Goal: Information Seeking & Learning: Learn about a topic

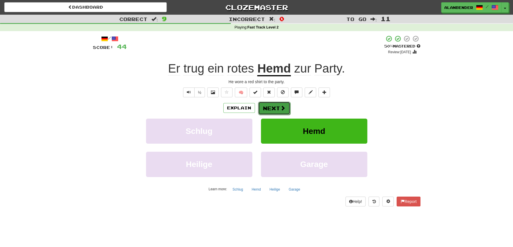
click at [277, 110] on button "Next" at bounding box center [274, 107] width 32 height 13
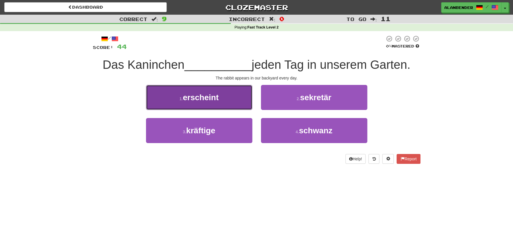
click at [218, 100] on span "erscheint" at bounding box center [201, 97] width 36 height 9
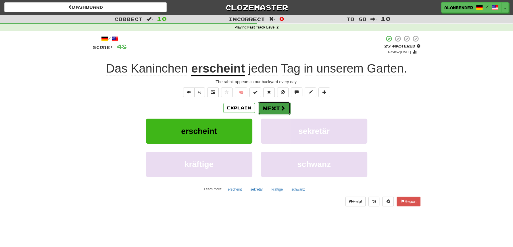
click at [276, 107] on button "Next" at bounding box center [274, 107] width 32 height 13
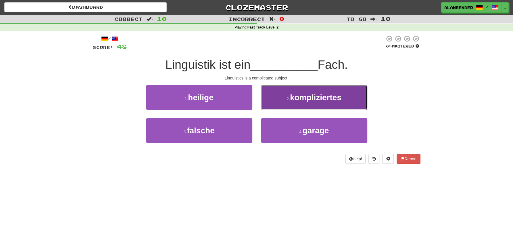
click at [336, 100] on span "kompliziertes" at bounding box center [315, 97] width 51 height 9
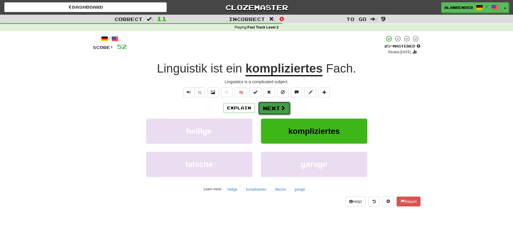
click at [276, 105] on button "Next" at bounding box center [274, 107] width 32 height 13
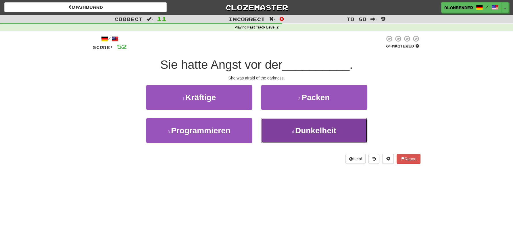
click at [316, 133] on span "Dunkelheit" at bounding box center [315, 130] width 41 height 9
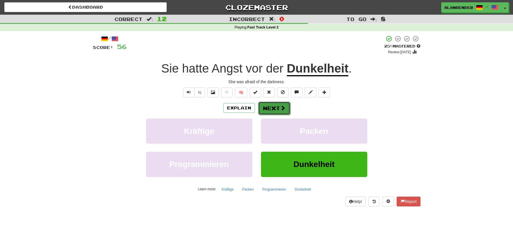
click at [274, 107] on button "Next" at bounding box center [274, 107] width 32 height 13
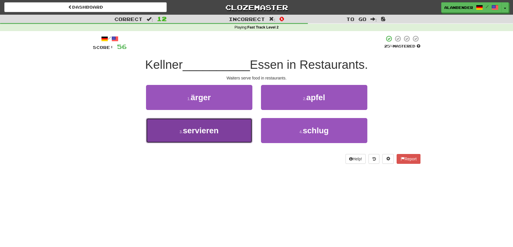
click at [195, 130] on span "servieren" at bounding box center [201, 130] width 36 height 9
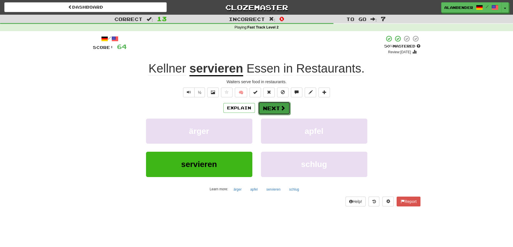
click at [272, 108] on button "Next" at bounding box center [274, 107] width 32 height 13
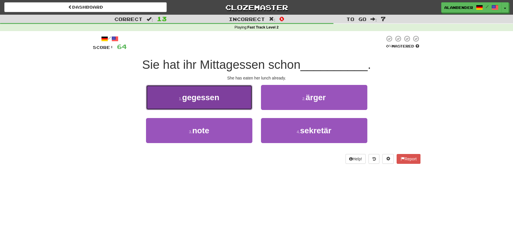
click at [212, 97] on span "gegessen" at bounding box center [200, 97] width 37 height 9
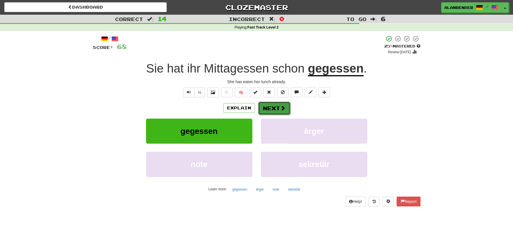
click at [277, 110] on button "Next" at bounding box center [274, 107] width 32 height 13
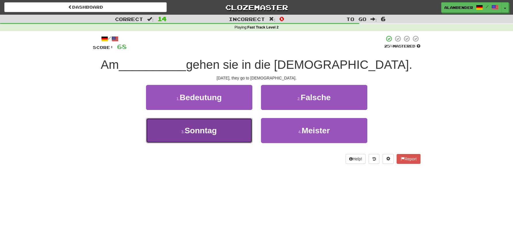
click at [219, 137] on button "3 . [DATE]" at bounding box center [199, 130] width 106 height 25
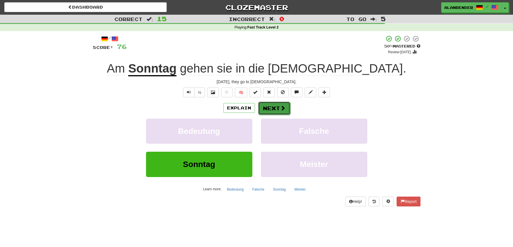
click at [273, 108] on button "Next" at bounding box center [274, 107] width 32 height 13
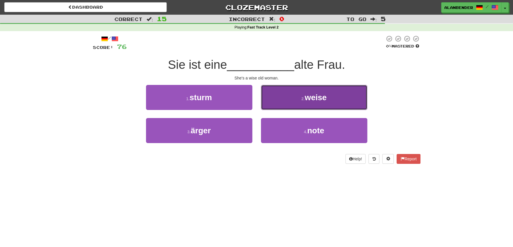
click at [321, 99] on span "weise" at bounding box center [316, 97] width 22 height 9
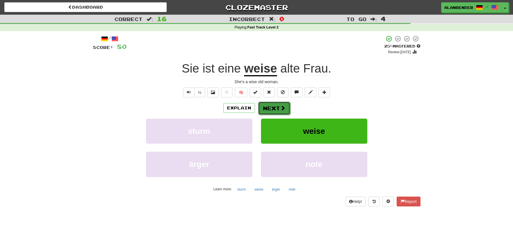
click at [275, 108] on button "Next" at bounding box center [274, 107] width 32 height 13
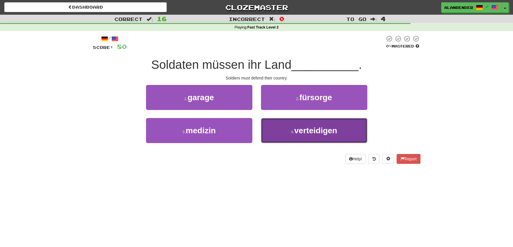
click at [318, 131] on span "verteidigen" at bounding box center [315, 130] width 43 height 9
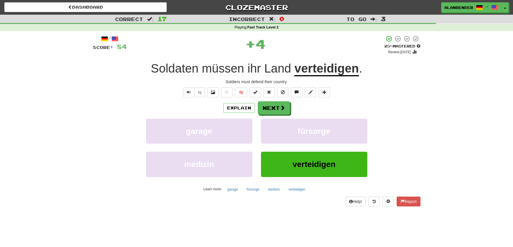
click at [324, 71] on u "verteidigen" at bounding box center [326, 69] width 64 height 15
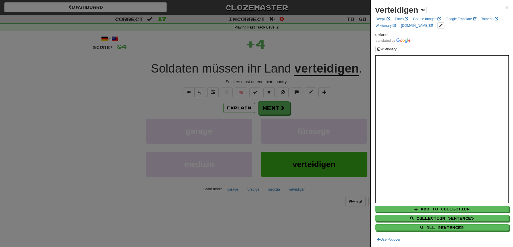
click at [302, 52] on div at bounding box center [256, 123] width 513 height 247
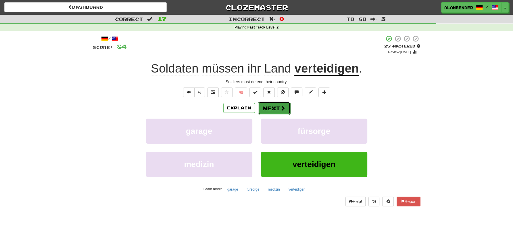
click at [273, 110] on button "Next" at bounding box center [274, 107] width 32 height 13
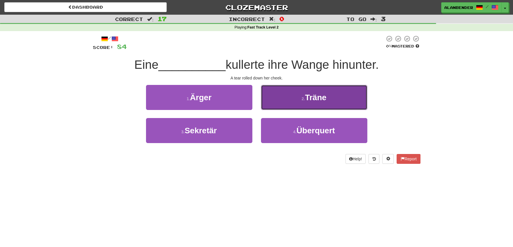
click at [322, 99] on span "Träne" at bounding box center [316, 97] width 22 height 9
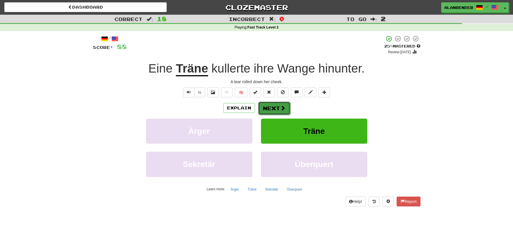
click at [274, 108] on button "Next" at bounding box center [274, 107] width 32 height 13
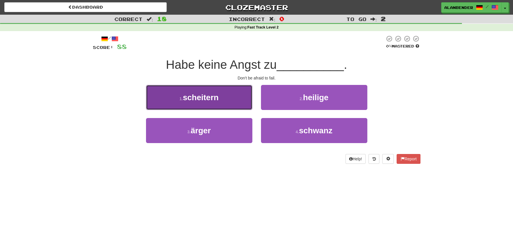
click at [231, 98] on button "1 . scheitern" at bounding box center [199, 97] width 106 height 25
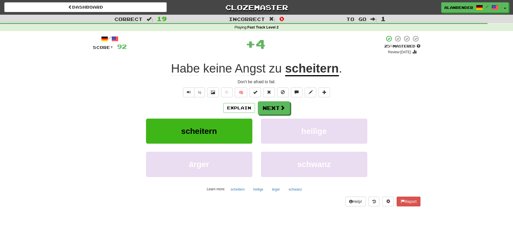
click at [324, 68] on u "scheitern" at bounding box center [312, 69] width 54 height 15
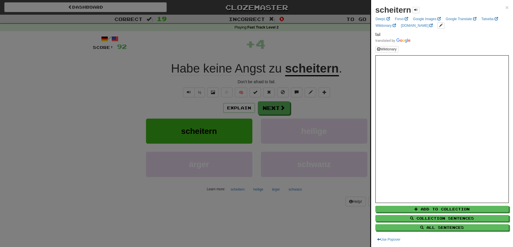
click at [312, 40] on div at bounding box center [256, 123] width 513 height 247
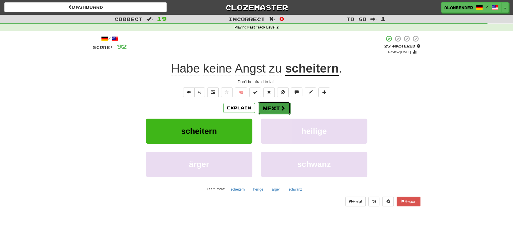
click at [275, 109] on button "Next" at bounding box center [274, 107] width 32 height 13
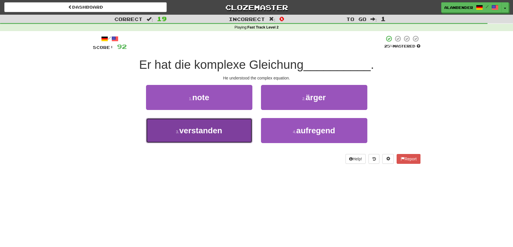
click at [204, 133] on span "verstanden" at bounding box center [200, 130] width 43 height 9
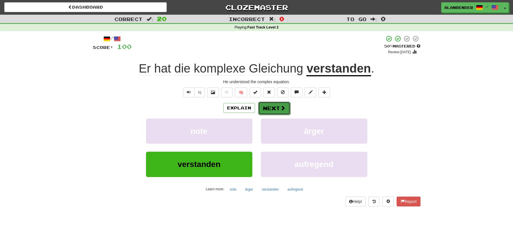
click at [270, 110] on button "Next" at bounding box center [274, 107] width 32 height 13
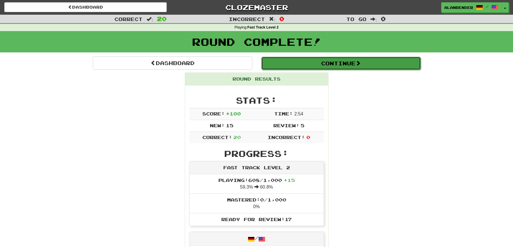
click at [302, 67] on button "Continue" at bounding box center [341, 63] width 160 height 13
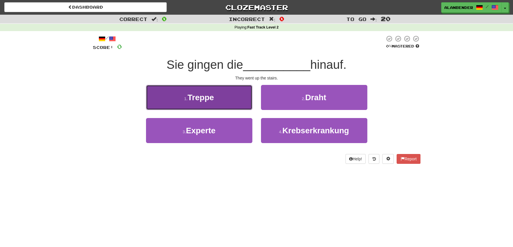
click at [204, 96] on span "Treppe" at bounding box center [200, 97] width 26 height 9
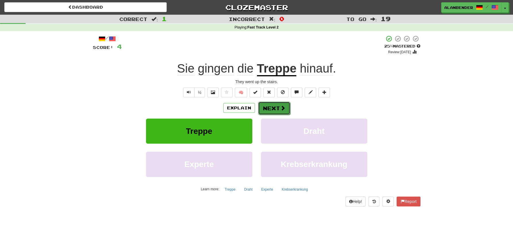
click at [271, 107] on button "Next" at bounding box center [274, 107] width 32 height 13
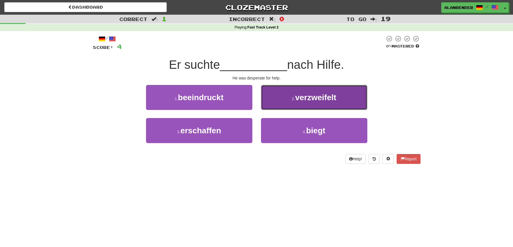
click at [303, 97] on span "verzweifelt" at bounding box center [315, 97] width 41 height 9
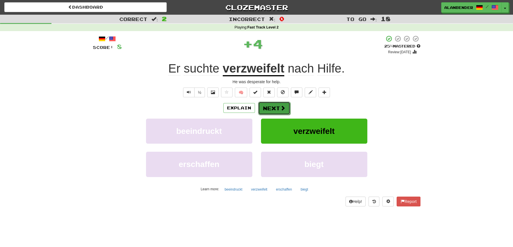
click at [275, 106] on button "Next" at bounding box center [274, 107] width 32 height 13
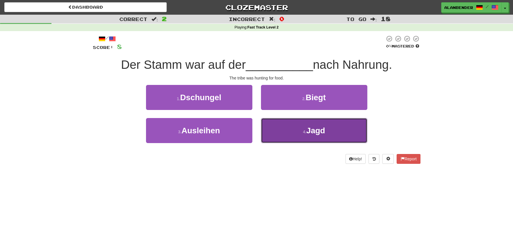
click at [322, 131] on span "Jagd" at bounding box center [315, 130] width 19 height 9
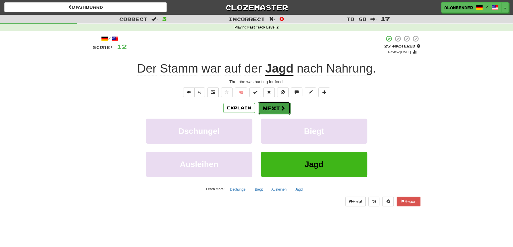
click at [271, 104] on button "Next" at bounding box center [274, 107] width 32 height 13
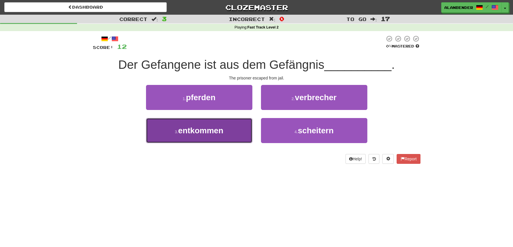
click at [193, 131] on span "entkommen" at bounding box center [200, 130] width 45 height 9
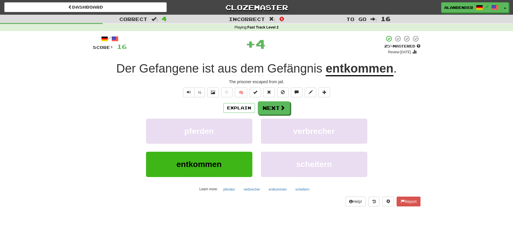
click at [344, 69] on u "entkommen" at bounding box center [360, 69] width 68 height 15
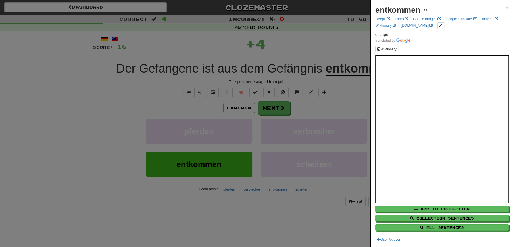
click at [318, 39] on div at bounding box center [256, 123] width 513 height 247
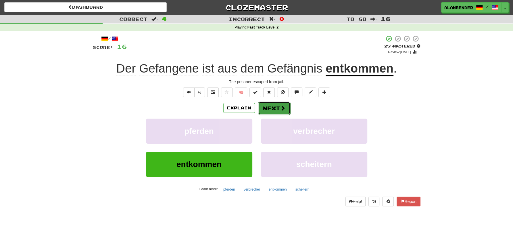
click at [278, 108] on button "Next" at bounding box center [274, 107] width 32 height 13
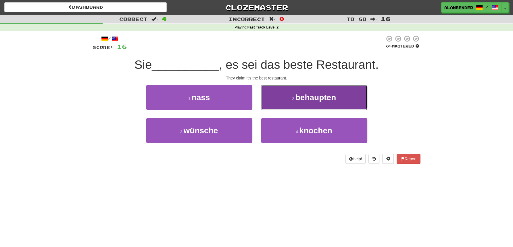
click at [313, 103] on button "2 . behaupten" at bounding box center [314, 97] width 106 height 25
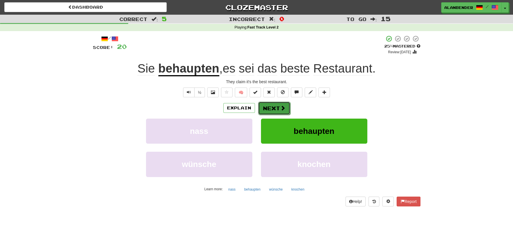
click at [270, 108] on button "Next" at bounding box center [274, 107] width 32 height 13
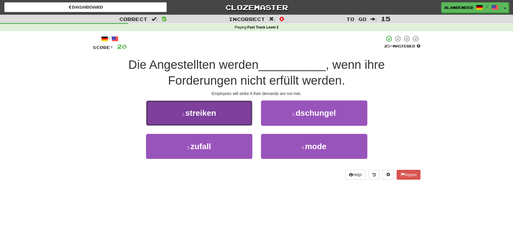
click at [212, 107] on button "1 . streiken" at bounding box center [199, 112] width 106 height 25
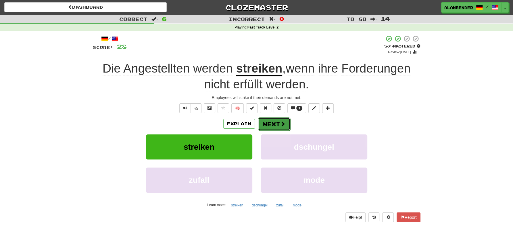
click at [267, 125] on button "Next" at bounding box center [274, 123] width 32 height 13
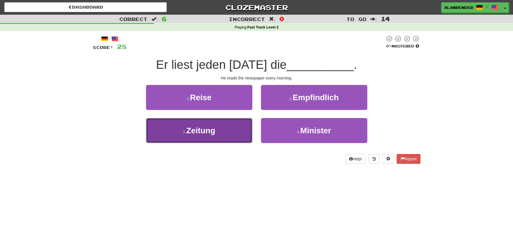
click at [207, 133] on span "Zeitung" at bounding box center [200, 130] width 29 height 9
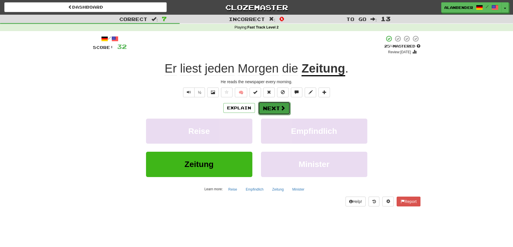
click at [278, 108] on button "Next" at bounding box center [274, 107] width 32 height 13
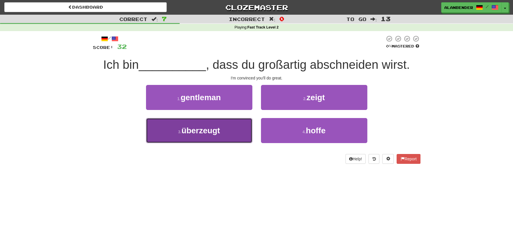
click at [214, 133] on span "überzeugt" at bounding box center [200, 130] width 39 height 9
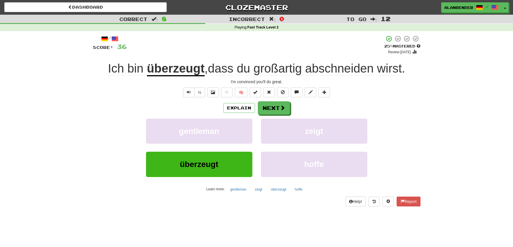
click at [92, 136] on div "/ Score: 36 + 4 25 % Mastered Review: [DATE] Ich bin überzeugt , dass du großar…" at bounding box center [257, 122] width 336 height 183
click at [435, 118] on div "Correct : 8 Incorrect : 0 To go : 12 Playing : Fast Track Level 2 / Score: 36 +…" at bounding box center [256, 114] width 513 height 199
click at [356, 68] on span "abschneiden" at bounding box center [339, 69] width 68 height 14
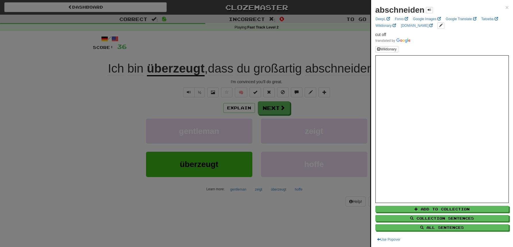
click at [320, 46] on div at bounding box center [256, 123] width 513 height 247
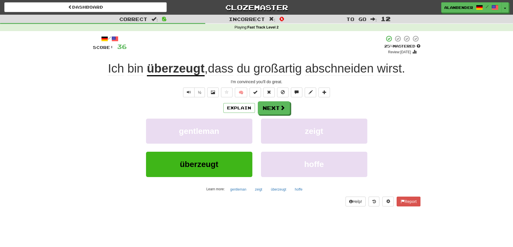
click at [78, 154] on div "Correct : 8 Incorrect : 0 To go : 12 Playing : Fast Track Level 2 / Score: 36 +…" at bounding box center [256, 114] width 513 height 199
click at [273, 105] on button "Next" at bounding box center [274, 107] width 32 height 13
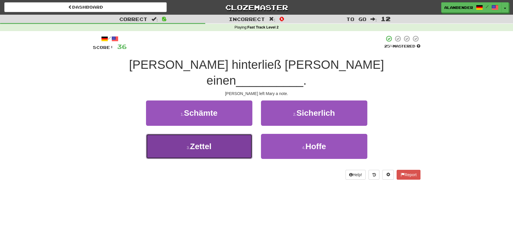
click at [210, 142] on span "Zettel" at bounding box center [201, 146] width 22 height 9
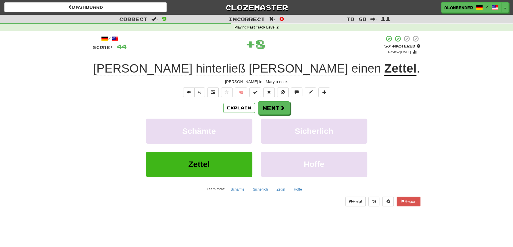
click at [384, 70] on u "Zettel" at bounding box center [400, 69] width 32 height 15
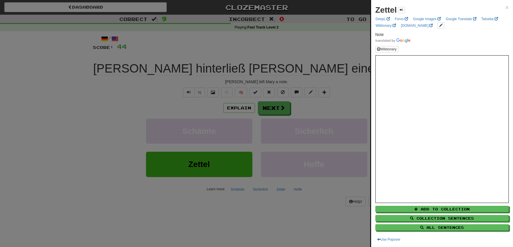
click at [323, 32] on div at bounding box center [256, 123] width 513 height 247
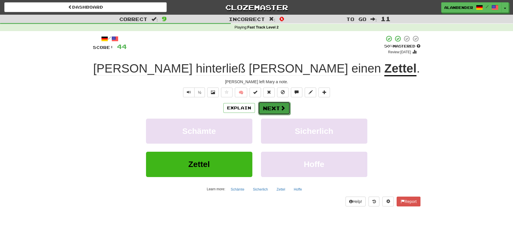
click at [272, 108] on button "Next" at bounding box center [274, 107] width 32 height 13
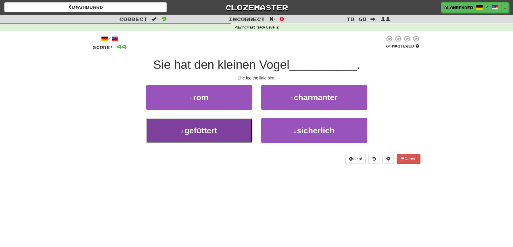
click at [212, 132] on span "gefüttert" at bounding box center [201, 130] width 33 height 9
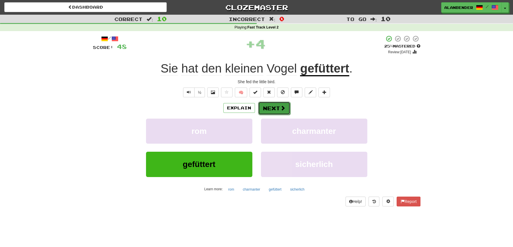
click at [281, 108] on span at bounding box center [282, 107] width 5 height 5
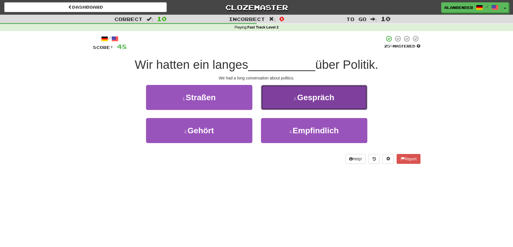
click at [328, 98] on span "Gespräch" at bounding box center [315, 97] width 37 height 9
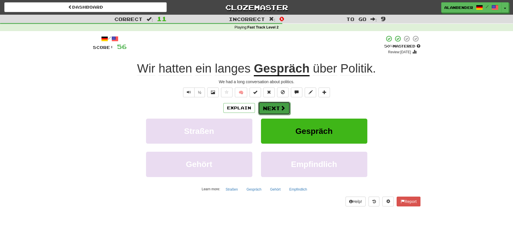
click at [269, 108] on button "Next" at bounding box center [274, 107] width 32 height 13
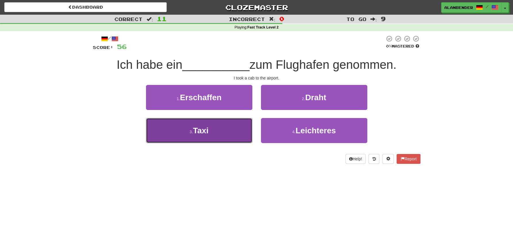
click at [194, 130] on span "Taxi" at bounding box center [201, 130] width 16 height 9
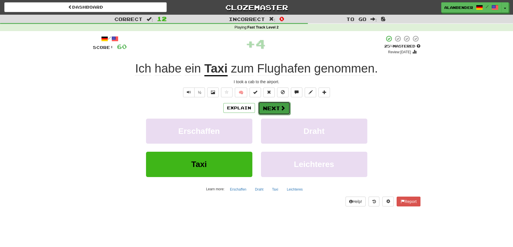
click at [276, 107] on button "Next" at bounding box center [274, 107] width 32 height 13
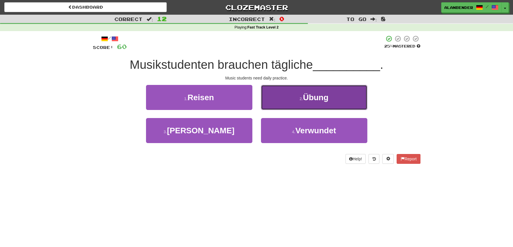
click at [309, 103] on button "2 . Übung" at bounding box center [314, 97] width 106 height 25
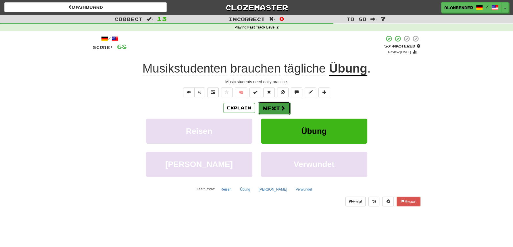
click at [274, 107] on button "Next" at bounding box center [274, 107] width 32 height 13
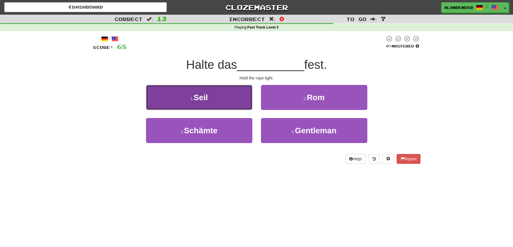
click at [212, 99] on button "1 . Seil" at bounding box center [199, 97] width 106 height 25
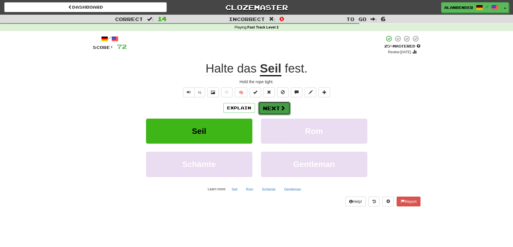
click at [270, 109] on button "Next" at bounding box center [274, 107] width 32 height 13
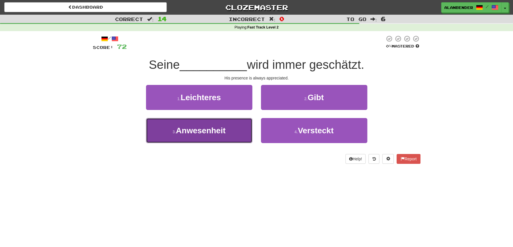
click at [209, 128] on span "Anwesenheit" at bounding box center [201, 130] width 50 height 9
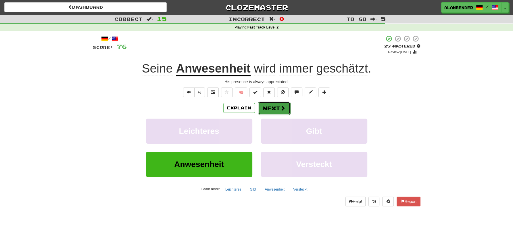
click at [276, 108] on button "Next" at bounding box center [274, 107] width 32 height 13
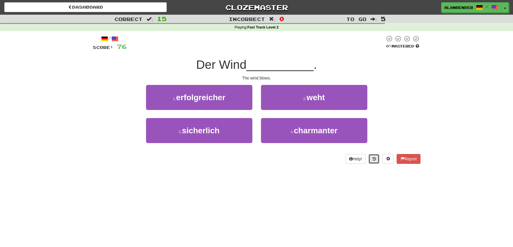
click at [374, 157] on icon at bounding box center [373, 159] width 3 height 4
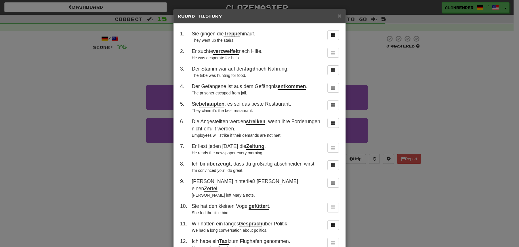
scroll to position [89, 0]
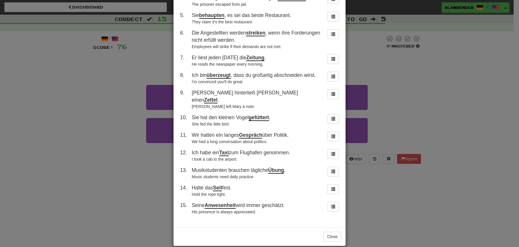
click at [453, 63] on div "× Round History 1 . Sie gingen die Treppe hinauf. They went up the stairs. 2 . …" at bounding box center [259, 123] width 519 height 247
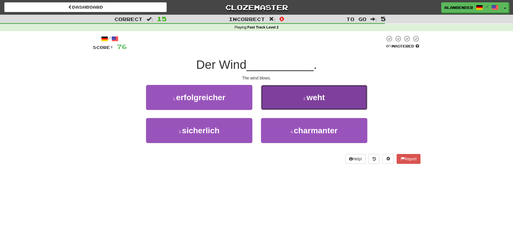
click at [310, 99] on span "weht" at bounding box center [315, 97] width 18 height 9
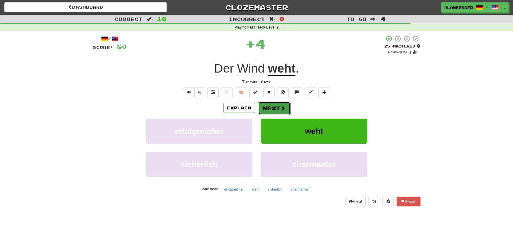
click at [275, 109] on button "Next" at bounding box center [274, 107] width 32 height 13
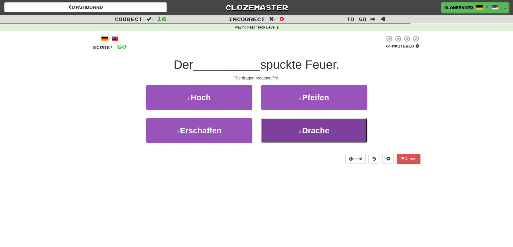
click at [309, 133] on span "Drache" at bounding box center [315, 130] width 27 height 9
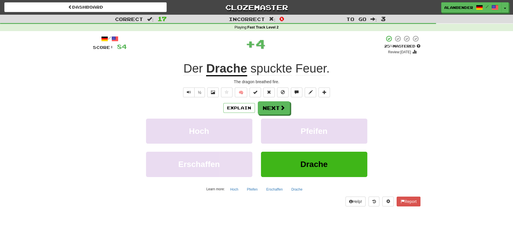
click at [270, 68] on span "spuckte" at bounding box center [271, 69] width 42 height 14
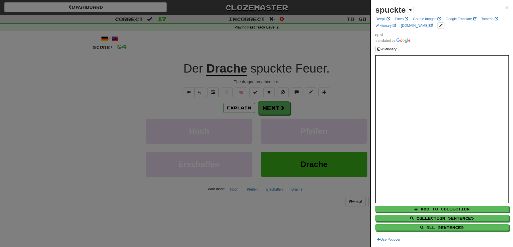
click at [306, 44] on div at bounding box center [256, 123] width 513 height 247
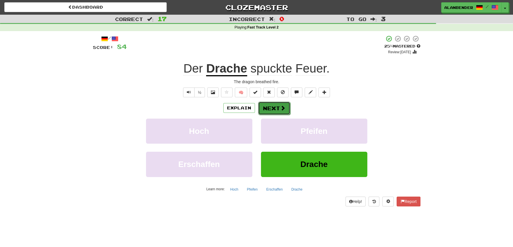
click at [271, 108] on button "Next" at bounding box center [274, 107] width 32 height 13
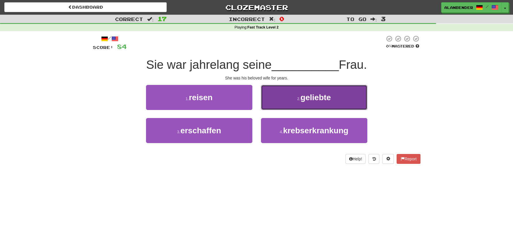
click at [309, 100] on span "geliebte" at bounding box center [315, 97] width 30 height 9
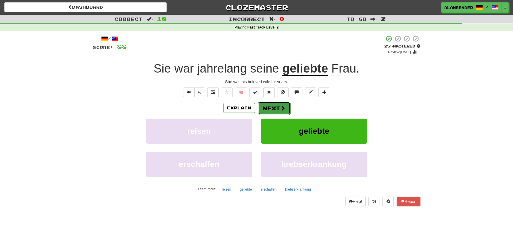
click at [277, 106] on button "Next" at bounding box center [274, 107] width 32 height 13
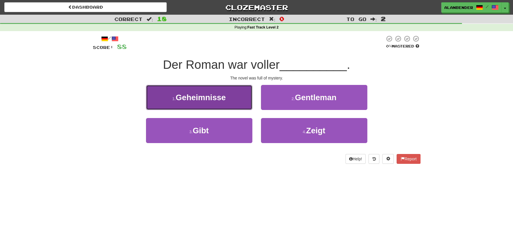
click at [223, 98] on span "Geheimnisse" at bounding box center [201, 97] width 50 height 9
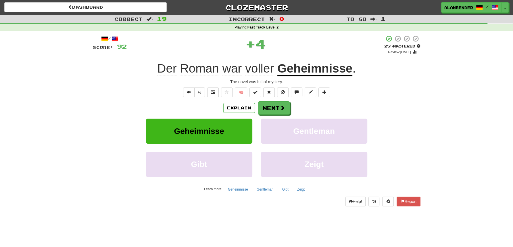
click at [328, 68] on u "Geheimnisse" at bounding box center [314, 69] width 75 height 15
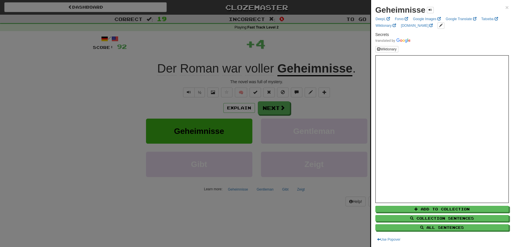
click at [329, 43] on div at bounding box center [256, 123] width 513 height 247
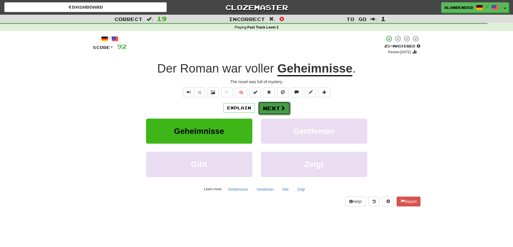
click at [274, 106] on button "Next" at bounding box center [274, 107] width 32 height 13
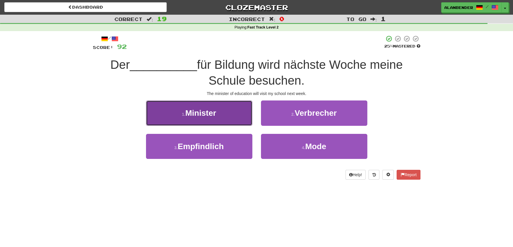
click at [212, 118] on button "1 . Minister" at bounding box center [199, 112] width 106 height 25
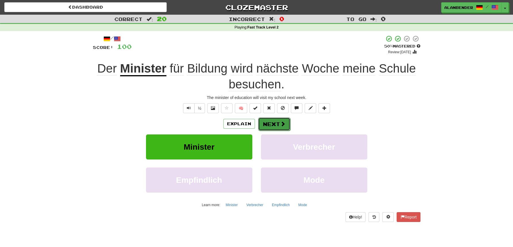
click at [274, 123] on button "Next" at bounding box center [274, 123] width 32 height 13
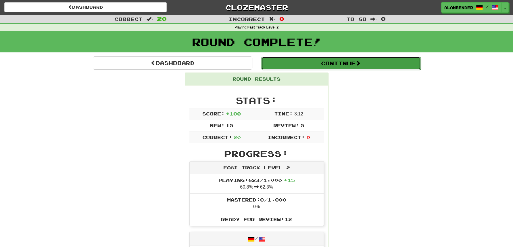
click at [344, 65] on button "Continue" at bounding box center [341, 63] width 160 height 13
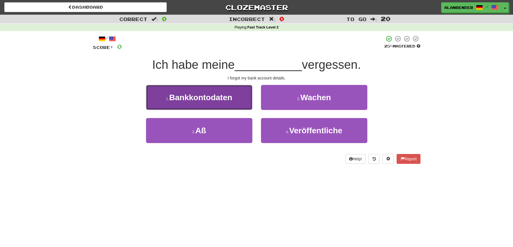
click at [227, 104] on button "1 . Bankkontodaten" at bounding box center [199, 97] width 106 height 25
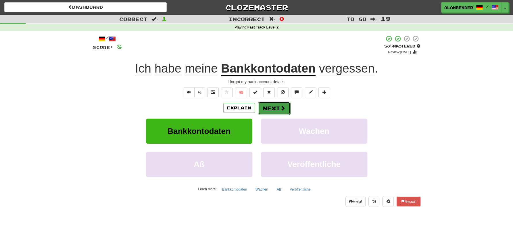
click at [279, 108] on button "Next" at bounding box center [274, 107] width 32 height 13
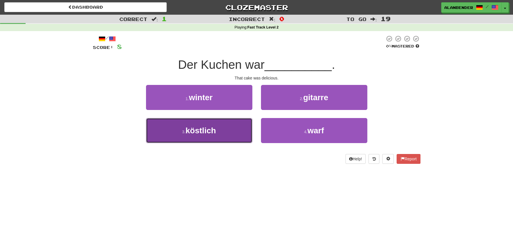
click at [201, 133] on span "köstlich" at bounding box center [200, 130] width 30 height 9
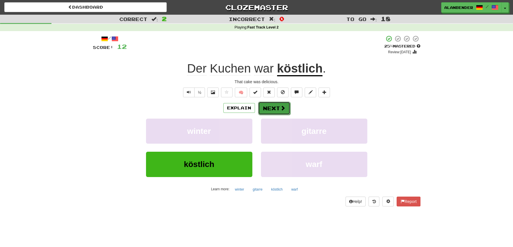
click at [280, 107] on span at bounding box center [282, 107] width 5 height 5
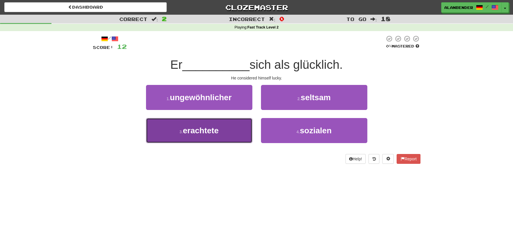
click at [213, 129] on span "erachtete" at bounding box center [201, 130] width 36 height 9
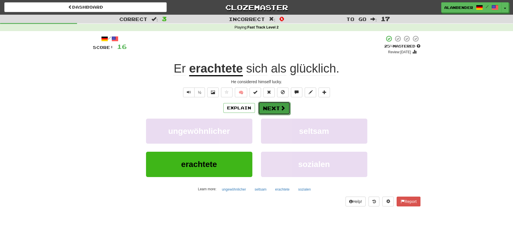
click at [279, 108] on button "Next" at bounding box center [274, 107] width 32 height 13
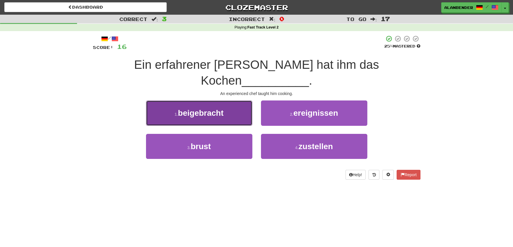
click at [226, 103] on button "1 . beigebracht" at bounding box center [199, 112] width 106 height 25
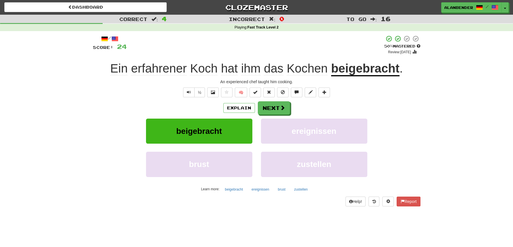
click at [112, 103] on div "Explain Next" at bounding box center [257, 107] width 328 height 13
click at [296, 70] on span "Kochen" at bounding box center [307, 69] width 41 height 14
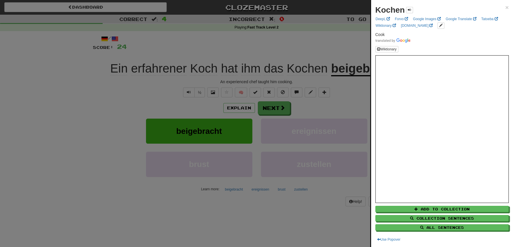
click at [306, 45] on div at bounding box center [256, 123] width 513 height 247
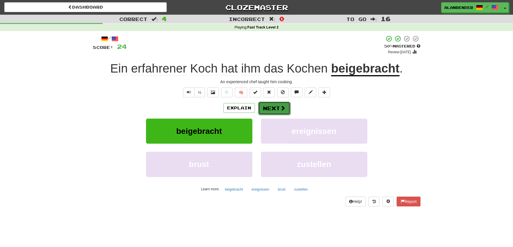
click at [277, 104] on button "Next" at bounding box center [274, 107] width 32 height 13
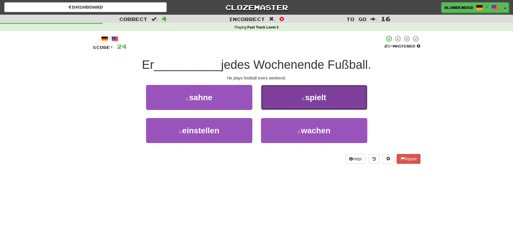
click at [319, 98] on span "spielt" at bounding box center [315, 97] width 21 height 9
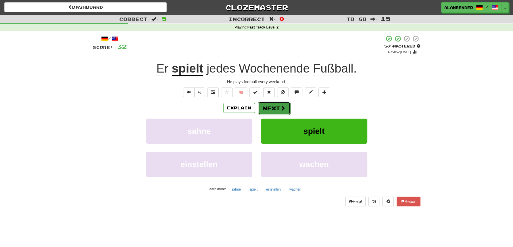
click at [272, 107] on button "Next" at bounding box center [274, 107] width 32 height 13
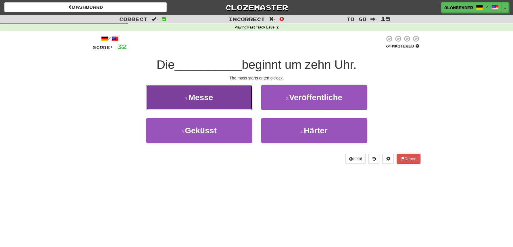
click at [212, 101] on span "Messe" at bounding box center [201, 97] width 25 height 9
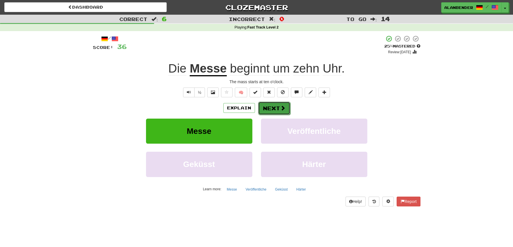
click at [280, 108] on span at bounding box center [282, 107] width 5 height 5
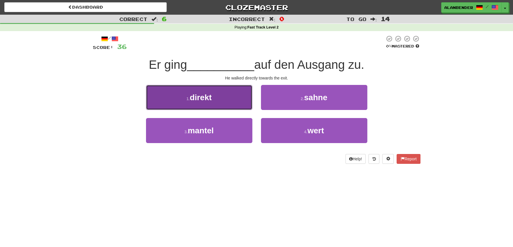
click at [210, 102] on span "direkt" at bounding box center [201, 97] width 22 height 9
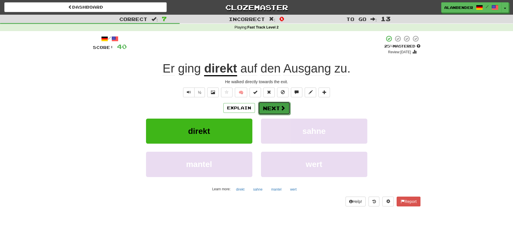
click at [277, 106] on button "Next" at bounding box center [274, 107] width 32 height 13
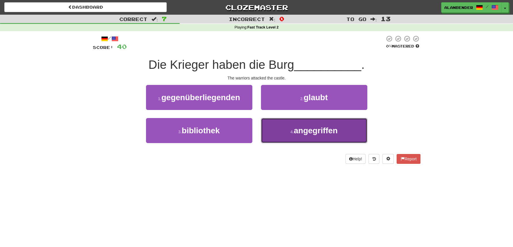
click at [300, 133] on span "angegriffen" at bounding box center [316, 130] width 44 height 9
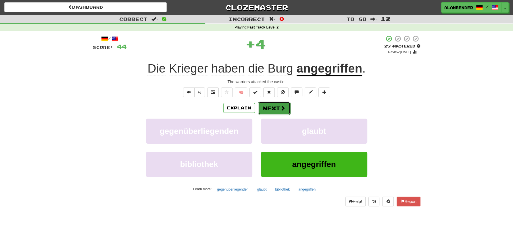
click at [274, 108] on button "Next" at bounding box center [274, 107] width 32 height 13
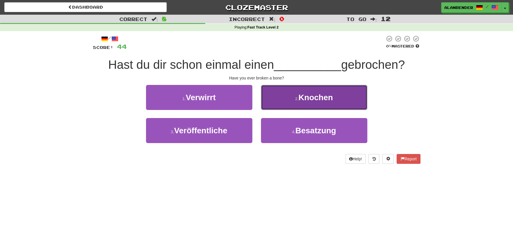
click at [325, 95] on span "Knochen" at bounding box center [315, 97] width 34 height 9
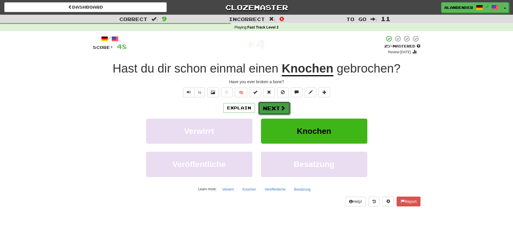
click at [281, 109] on span at bounding box center [282, 107] width 5 height 5
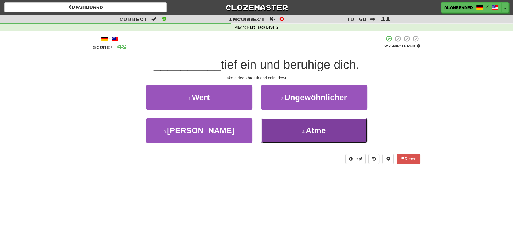
click at [317, 129] on span "Atme" at bounding box center [316, 130] width 20 height 9
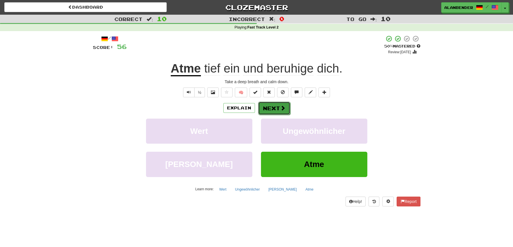
click at [274, 110] on button "Next" at bounding box center [274, 107] width 32 height 13
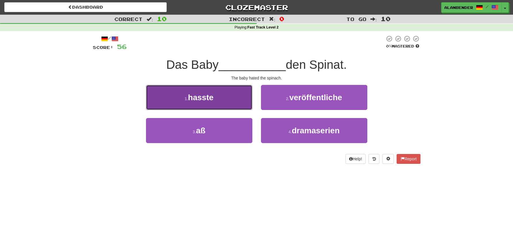
click at [203, 96] on span "hasste" at bounding box center [201, 97] width 26 height 9
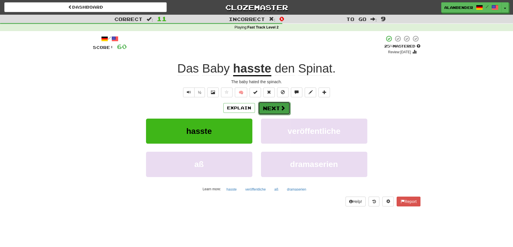
click at [278, 108] on button "Next" at bounding box center [274, 107] width 32 height 13
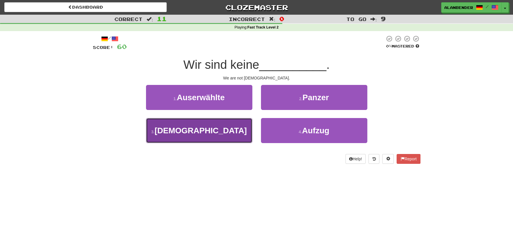
click at [218, 134] on span "[DEMOGRAPHIC_DATA]" at bounding box center [201, 130] width 92 height 9
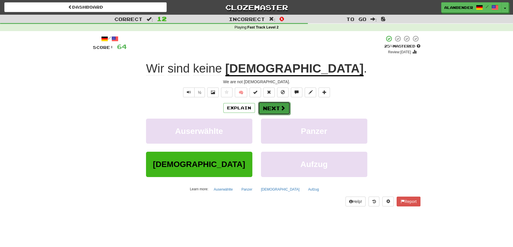
click at [275, 107] on button "Next" at bounding box center [274, 107] width 32 height 13
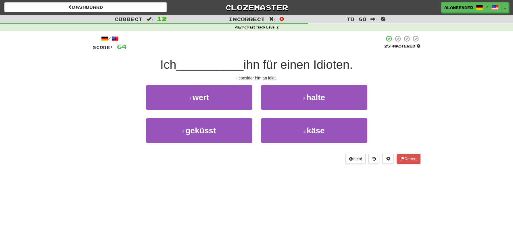
click at [319, 110] on div "2 . halte" at bounding box center [314, 101] width 115 height 33
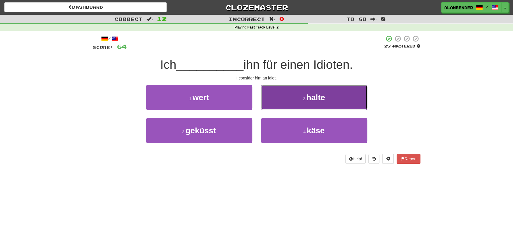
click at [320, 97] on span "halte" at bounding box center [315, 97] width 19 height 9
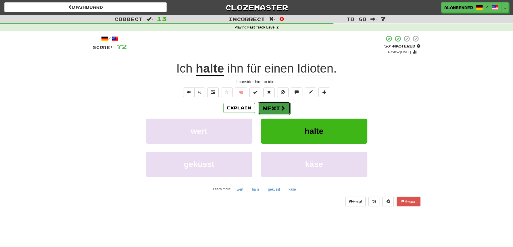
click at [280, 108] on span at bounding box center [282, 107] width 5 height 5
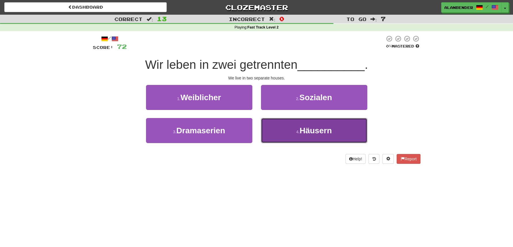
click at [306, 128] on span "Häusern" at bounding box center [316, 130] width 32 height 9
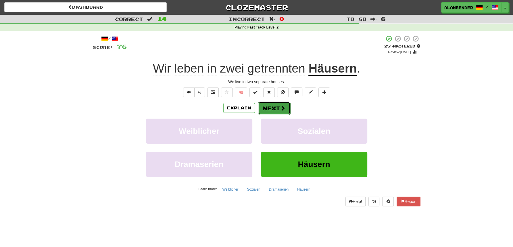
click at [277, 108] on button "Next" at bounding box center [274, 107] width 32 height 13
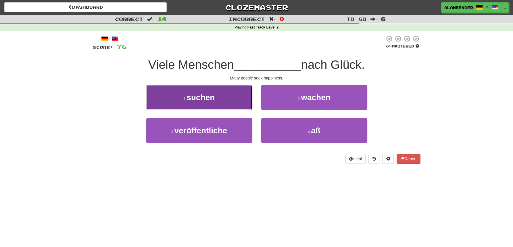
click at [212, 99] on span "suchen" at bounding box center [201, 97] width 28 height 9
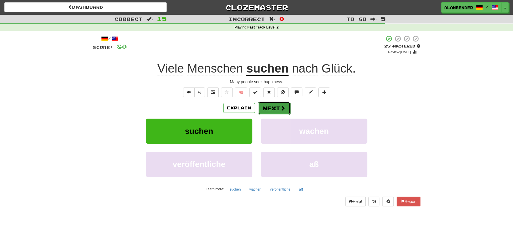
click at [274, 107] on button "Next" at bounding box center [274, 107] width 32 height 13
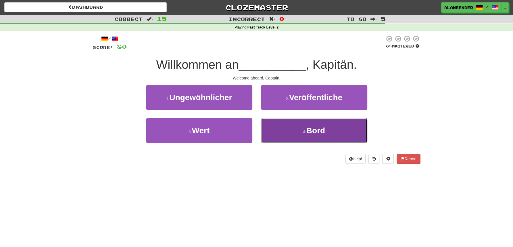
click at [310, 131] on span "Bord" at bounding box center [315, 130] width 19 height 9
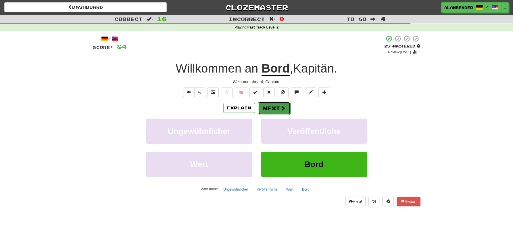
click at [272, 108] on button "Next" at bounding box center [274, 107] width 32 height 13
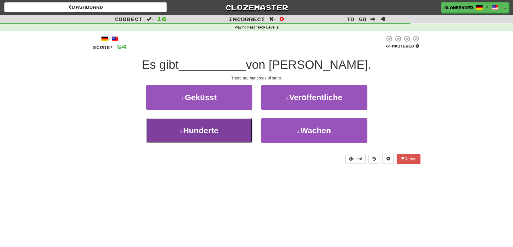
click at [212, 135] on span "Hunderte" at bounding box center [200, 130] width 35 height 9
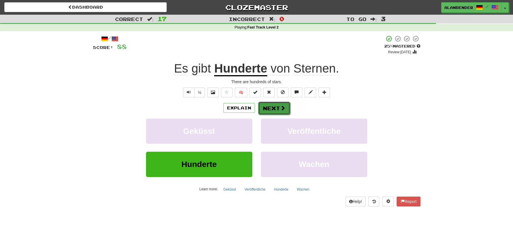
click at [273, 108] on button "Next" at bounding box center [274, 107] width 32 height 13
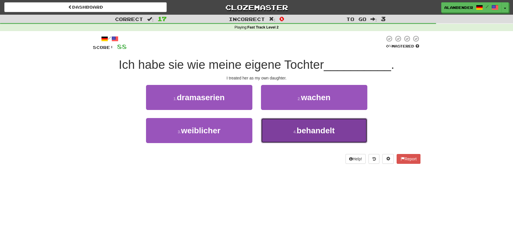
click at [317, 130] on span "behandelt" at bounding box center [316, 130] width 38 height 9
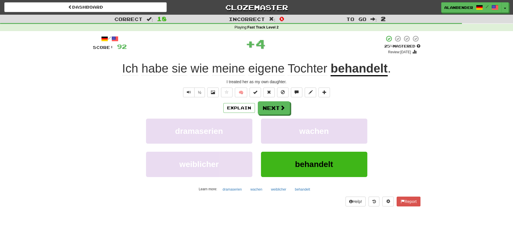
click at [360, 67] on u "behandelt" at bounding box center [359, 69] width 57 height 15
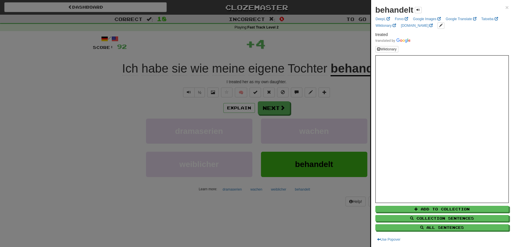
click at [321, 49] on div at bounding box center [256, 123] width 513 height 247
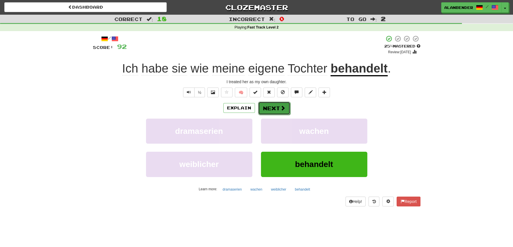
click at [279, 108] on button "Next" at bounding box center [274, 107] width 32 height 13
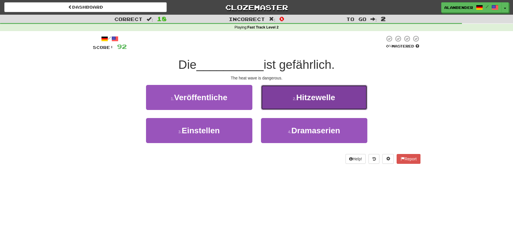
click at [321, 100] on span "Hitzewelle" at bounding box center [315, 97] width 39 height 9
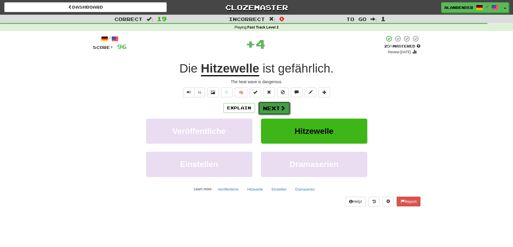
click at [279, 109] on button "Next" at bounding box center [274, 107] width 32 height 13
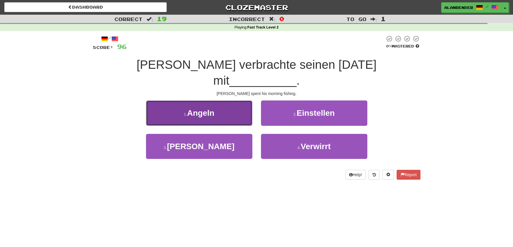
click at [207, 105] on button "1 . Angeln" at bounding box center [199, 112] width 106 height 25
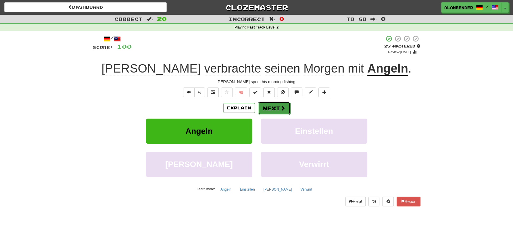
click at [277, 108] on button "Next" at bounding box center [274, 107] width 32 height 13
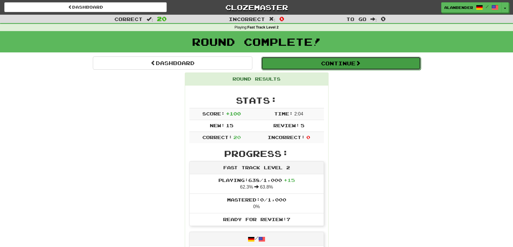
click at [329, 66] on button "Continue" at bounding box center [341, 63] width 160 height 13
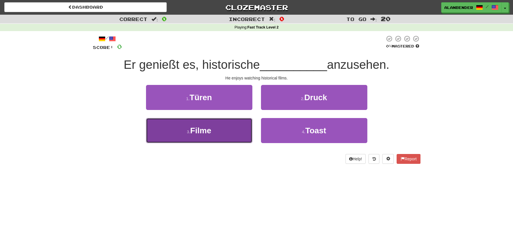
click at [209, 135] on span "Filme" at bounding box center [200, 130] width 21 height 9
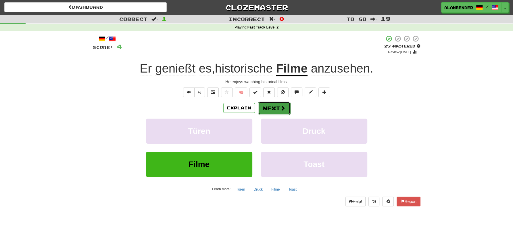
click at [281, 106] on span at bounding box center [282, 107] width 5 height 5
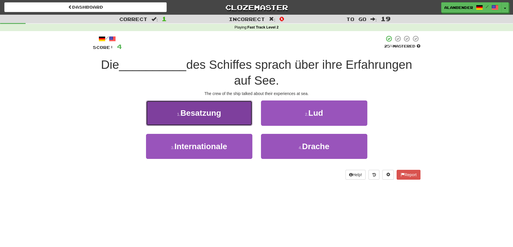
click at [217, 117] on span "Besatzung" at bounding box center [201, 112] width 41 height 9
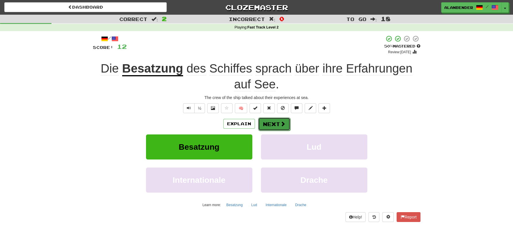
click at [275, 121] on button "Next" at bounding box center [274, 123] width 32 height 13
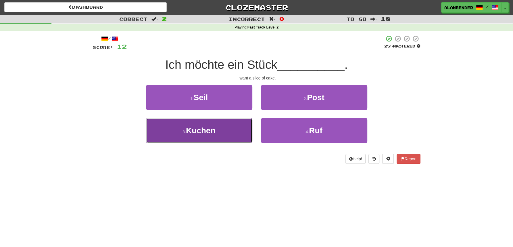
click at [205, 128] on span "Kuchen" at bounding box center [201, 130] width 30 height 9
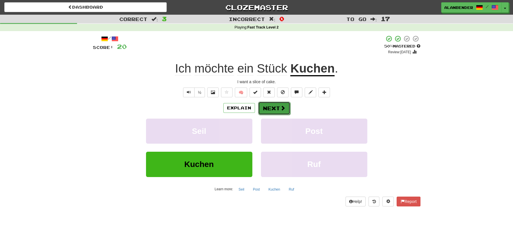
click at [275, 108] on button "Next" at bounding box center [274, 107] width 32 height 13
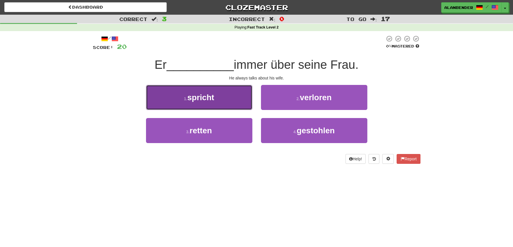
click at [211, 101] on span "spricht" at bounding box center [200, 97] width 27 height 9
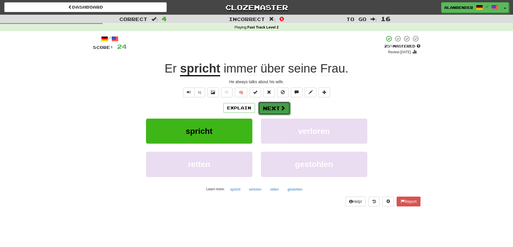
click at [275, 109] on button "Next" at bounding box center [274, 107] width 32 height 13
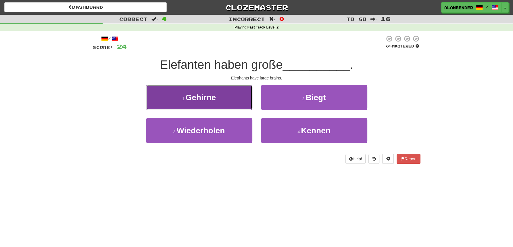
click at [215, 101] on span "Gehirne" at bounding box center [200, 97] width 30 height 9
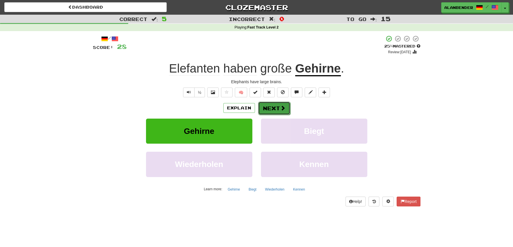
click at [275, 107] on button "Next" at bounding box center [274, 107] width 32 height 13
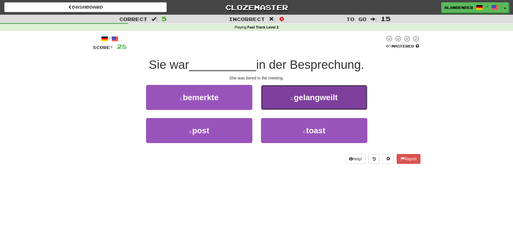
click at [312, 103] on button "2 . gelangweilt" at bounding box center [314, 97] width 106 height 25
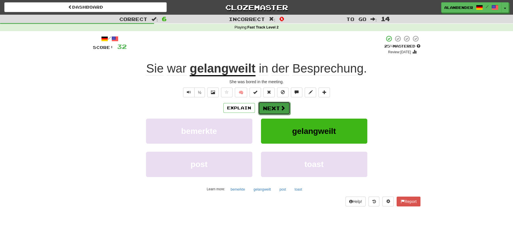
click at [280, 107] on span at bounding box center [282, 107] width 5 height 5
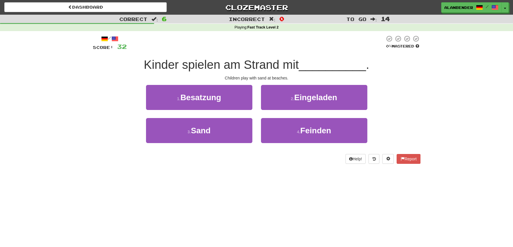
click at [114, 170] on div "/ Score: 32 0 % Mastered Kinder spielen am Strand mit __________ . Children pla…" at bounding box center [257, 101] width 328 height 141
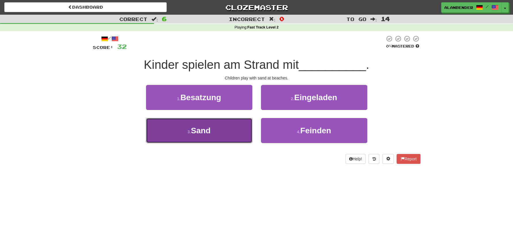
click at [199, 133] on span "Sand" at bounding box center [201, 130] width 20 height 9
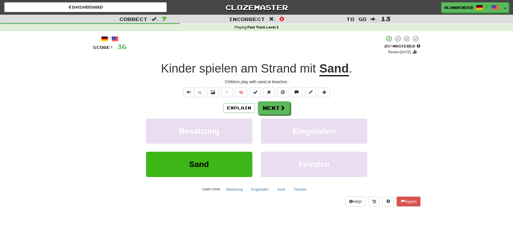
click at [104, 89] on div "½ 🧠" at bounding box center [257, 92] width 328 height 10
click at [275, 105] on button "Next" at bounding box center [274, 107] width 32 height 13
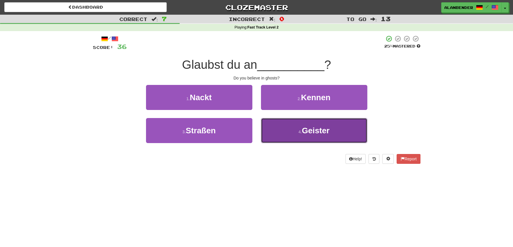
click at [308, 130] on span "Geister" at bounding box center [316, 130] width 28 height 9
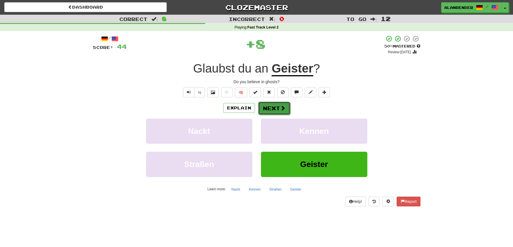
click at [278, 110] on button "Next" at bounding box center [274, 107] width 32 height 13
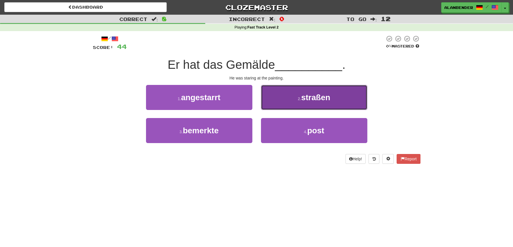
click at [327, 97] on span "straßen" at bounding box center [315, 97] width 29 height 9
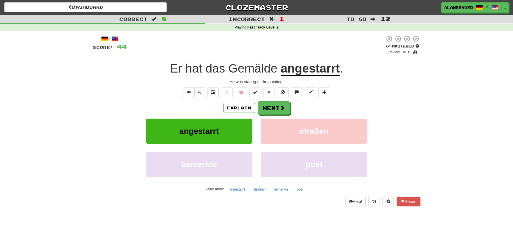
click at [322, 71] on u "angestarrt" at bounding box center [310, 69] width 59 height 15
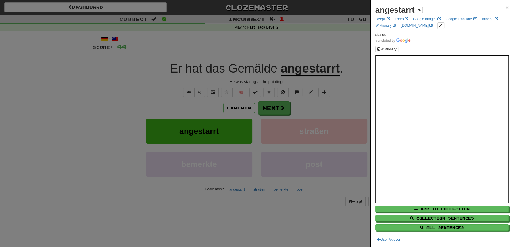
click at [316, 38] on div at bounding box center [256, 123] width 513 height 247
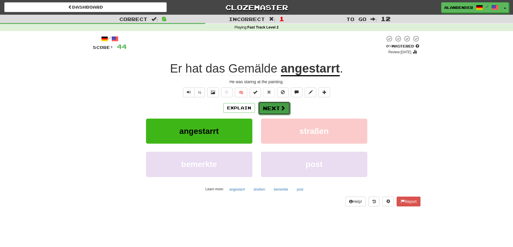
click at [276, 104] on button "Next" at bounding box center [274, 107] width 32 height 13
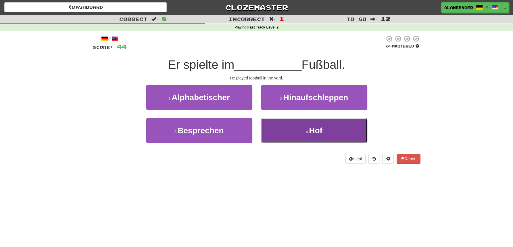
click at [315, 129] on span "Hof" at bounding box center [316, 130] width 14 height 9
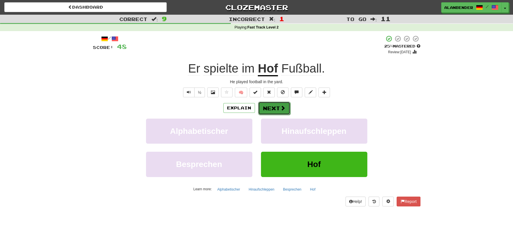
click at [277, 108] on button "Next" at bounding box center [274, 107] width 32 height 13
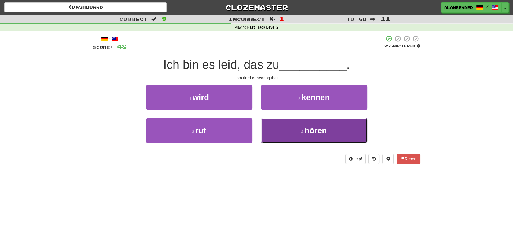
click at [320, 130] on span "hören" at bounding box center [315, 130] width 22 height 9
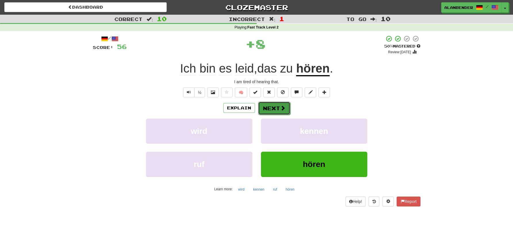
click at [278, 108] on button "Next" at bounding box center [274, 107] width 32 height 13
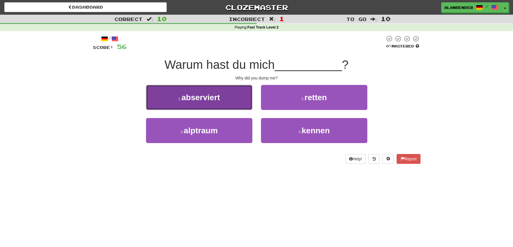
click at [221, 98] on button "1 . abserviert" at bounding box center [199, 97] width 106 height 25
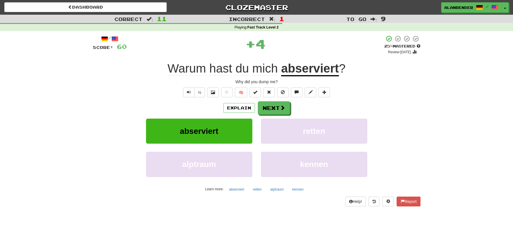
click at [316, 68] on u "abserviert" at bounding box center [310, 69] width 58 height 15
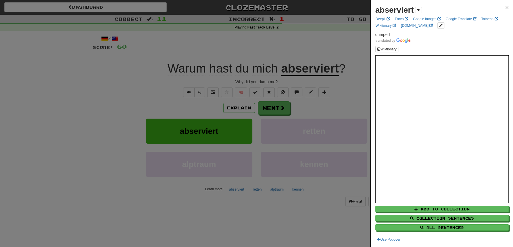
click at [314, 37] on div at bounding box center [256, 123] width 513 height 247
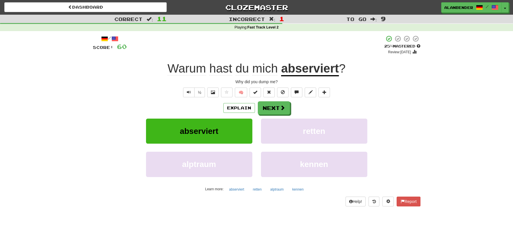
click at [314, 68] on u "abserviert" at bounding box center [310, 69] width 58 height 15
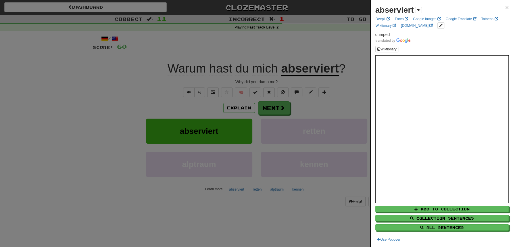
click at [310, 30] on div at bounding box center [256, 123] width 513 height 247
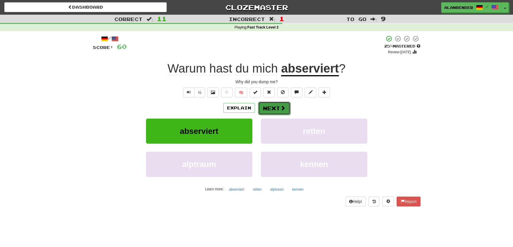
click at [271, 106] on button "Next" at bounding box center [274, 107] width 32 height 13
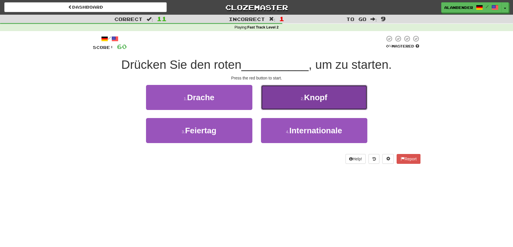
click at [324, 99] on span "Knopf" at bounding box center [315, 97] width 23 height 9
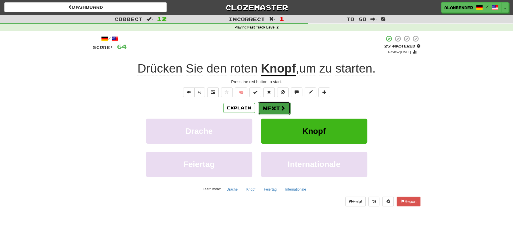
click at [274, 106] on button "Next" at bounding box center [274, 107] width 32 height 13
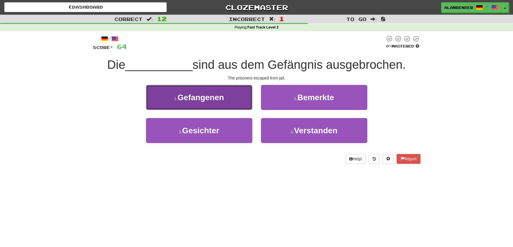
click at [211, 95] on span "Gefangenen" at bounding box center [200, 97] width 47 height 9
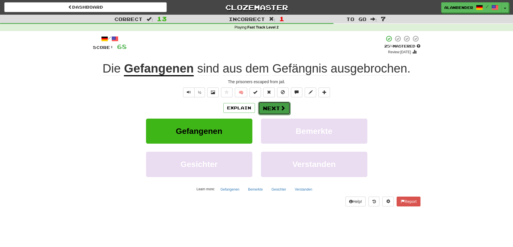
click at [277, 108] on button "Next" at bounding box center [274, 107] width 32 height 13
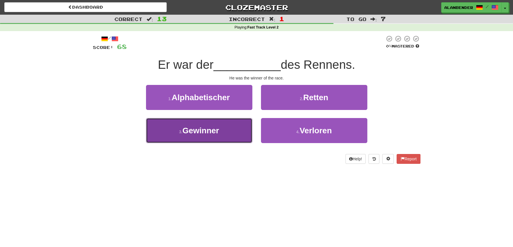
click at [212, 134] on span "Gewinner" at bounding box center [201, 130] width 37 height 9
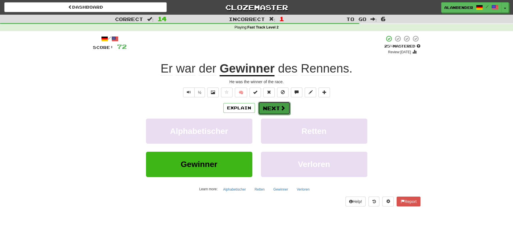
click at [271, 108] on button "Next" at bounding box center [274, 107] width 32 height 13
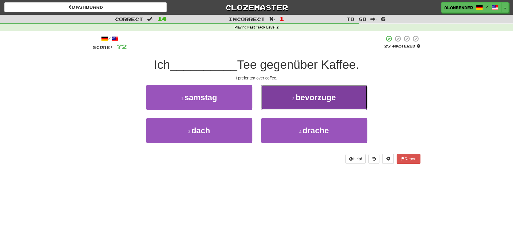
click at [320, 95] on span "bevorzuge" at bounding box center [315, 97] width 40 height 9
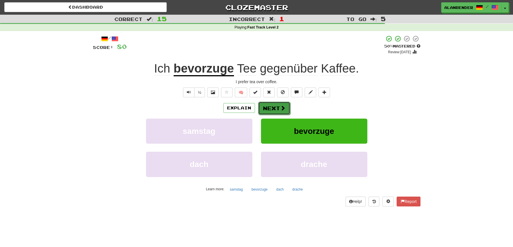
click at [280, 108] on span at bounding box center [282, 107] width 5 height 5
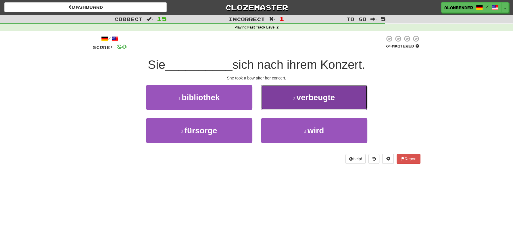
click at [319, 95] on span "verbeugte" at bounding box center [315, 97] width 39 height 9
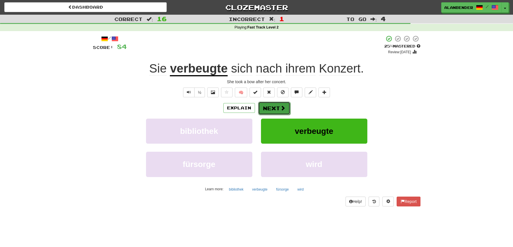
click at [279, 105] on button "Next" at bounding box center [274, 107] width 32 height 13
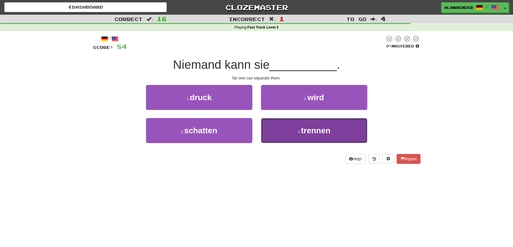
click at [305, 128] on span "trennen" at bounding box center [316, 130] width 30 height 9
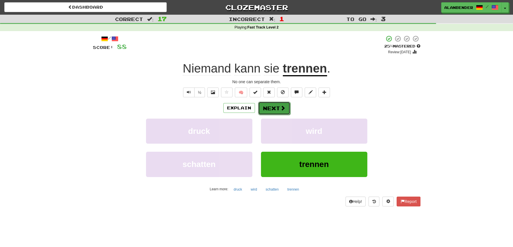
click at [281, 108] on span at bounding box center [282, 107] width 5 height 5
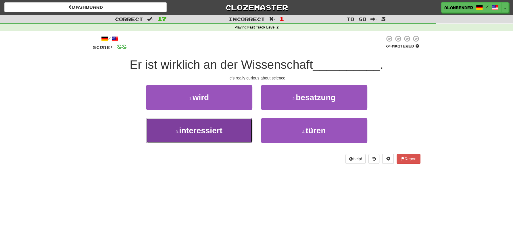
click at [229, 132] on button "3 . interessiert" at bounding box center [199, 130] width 106 height 25
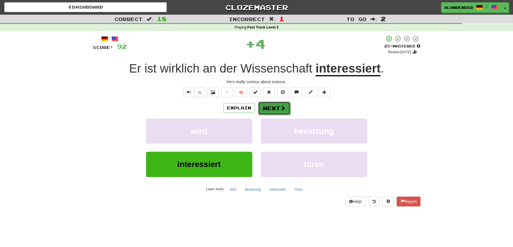
click at [279, 104] on button "Next" at bounding box center [274, 107] width 32 height 13
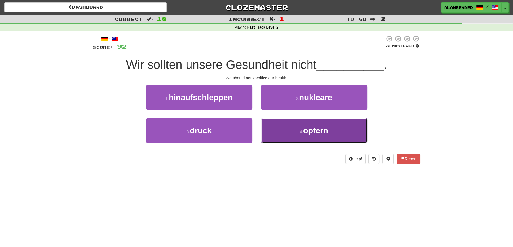
click at [320, 133] on span "opfern" at bounding box center [315, 130] width 25 height 9
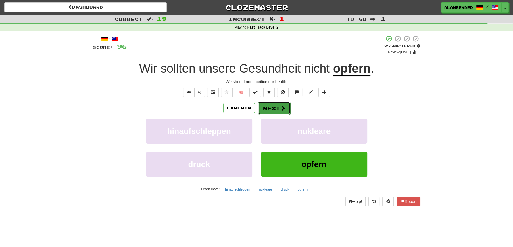
click at [272, 108] on button "Next" at bounding box center [274, 107] width 32 height 13
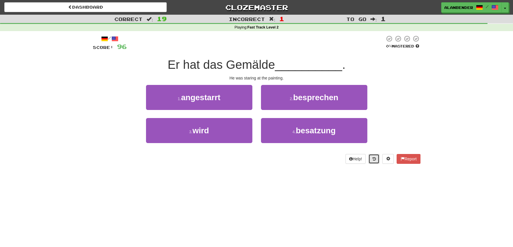
click at [373, 160] on icon at bounding box center [373, 159] width 3 height 4
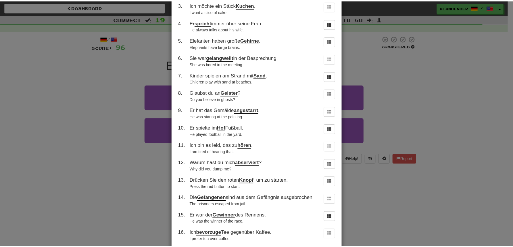
scroll to position [176, 0]
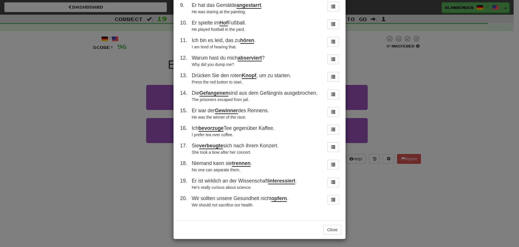
click at [440, 105] on div "× Round History 1 . Er genießt es, historische Filme anzusehen. He enjoys watch…" at bounding box center [259, 123] width 519 height 247
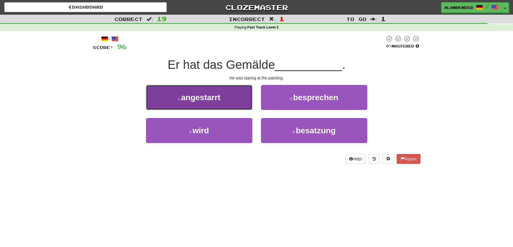
click at [219, 96] on span "angestarrt" at bounding box center [200, 97] width 39 height 9
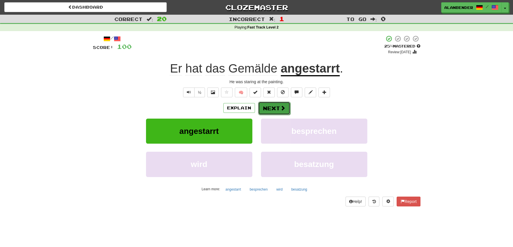
click at [277, 106] on button "Next" at bounding box center [274, 107] width 32 height 13
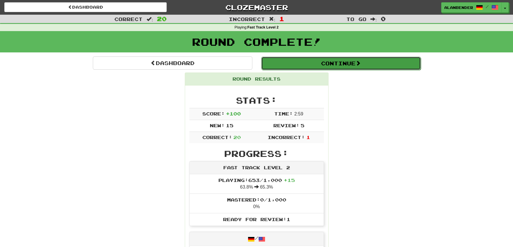
click at [322, 63] on button "Continue" at bounding box center [341, 63] width 160 height 13
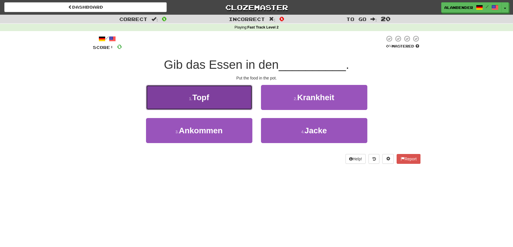
click at [208, 96] on span "Topf" at bounding box center [200, 97] width 17 height 9
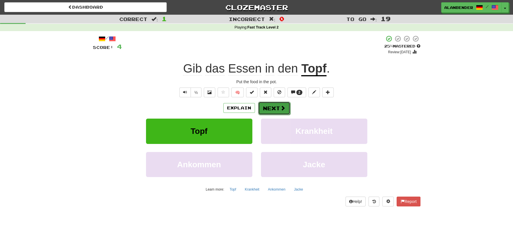
click at [270, 109] on button "Next" at bounding box center [274, 107] width 32 height 13
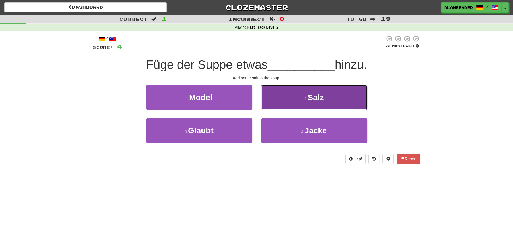
click at [311, 106] on button "2 . Salz" at bounding box center [314, 97] width 106 height 25
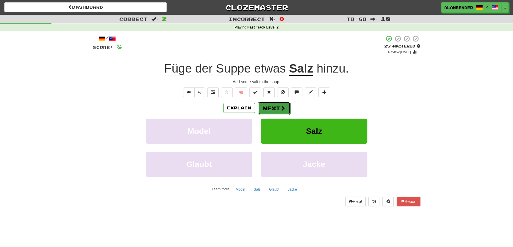
click at [281, 108] on span at bounding box center [282, 107] width 5 height 5
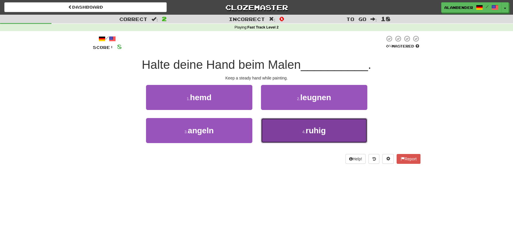
click at [318, 131] on span "ruhig" at bounding box center [316, 130] width 20 height 9
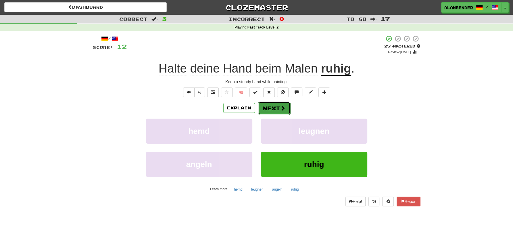
click at [273, 110] on button "Next" at bounding box center [274, 107] width 32 height 13
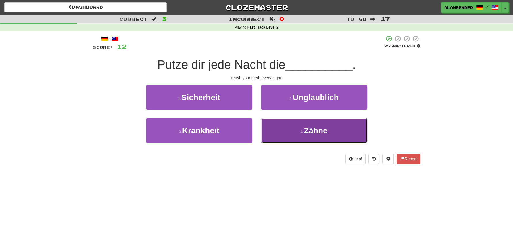
click at [316, 121] on button "4 . Zähne" at bounding box center [314, 130] width 106 height 25
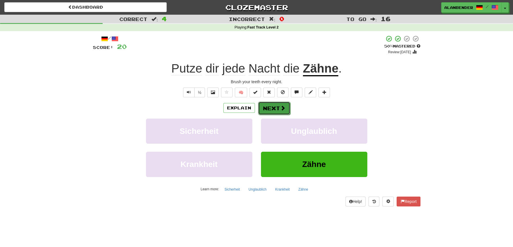
click at [275, 106] on button "Next" at bounding box center [274, 107] width 32 height 13
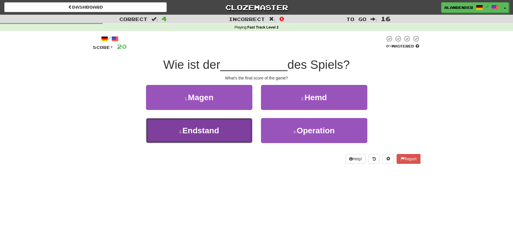
click at [205, 131] on span "Endstand" at bounding box center [201, 130] width 37 height 9
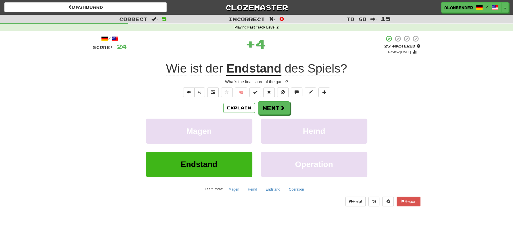
click at [256, 69] on u "Endstand" at bounding box center [253, 69] width 55 height 15
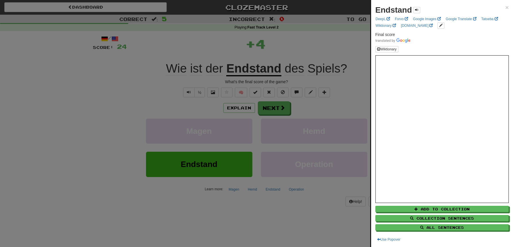
click at [292, 51] on div at bounding box center [256, 123] width 513 height 247
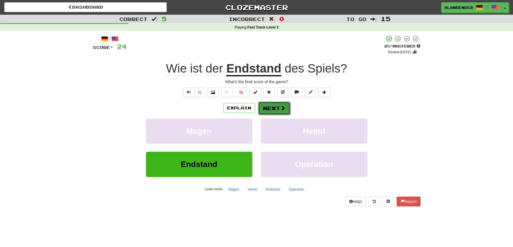
click at [271, 107] on button "Next" at bounding box center [274, 107] width 32 height 13
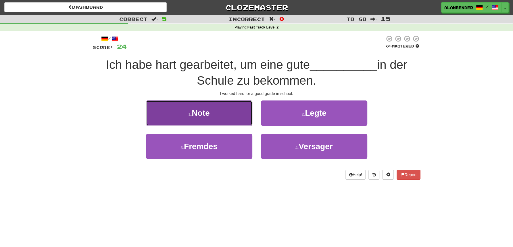
click at [208, 116] on span "Note" at bounding box center [201, 112] width 18 height 9
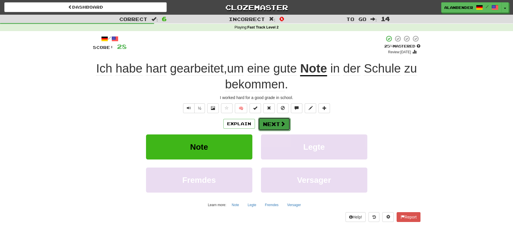
click at [278, 124] on button "Next" at bounding box center [274, 123] width 32 height 13
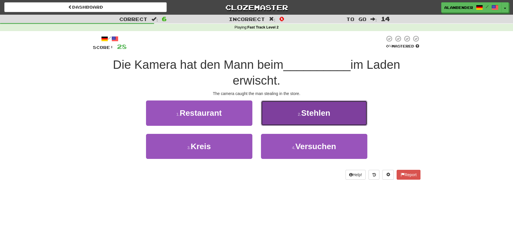
click at [317, 111] on span "Stehlen" at bounding box center [315, 112] width 29 height 9
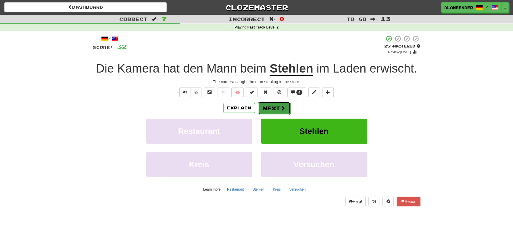
click at [276, 112] on button "Next" at bounding box center [274, 107] width 32 height 13
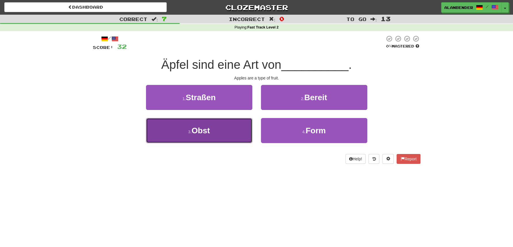
click at [206, 134] on span "Obst" at bounding box center [200, 130] width 18 height 9
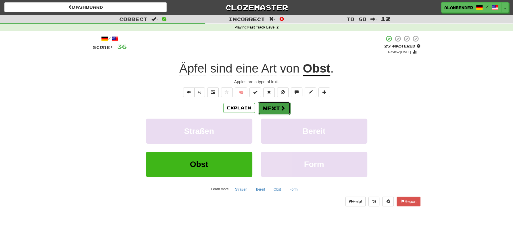
click at [275, 106] on button "Next" at bounding box center [274, 107] width 32 height 13
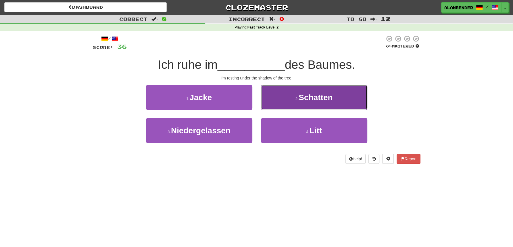
click at [321, 96] on span "Schatten" at bounding box center [316, 97] width 34 height 9
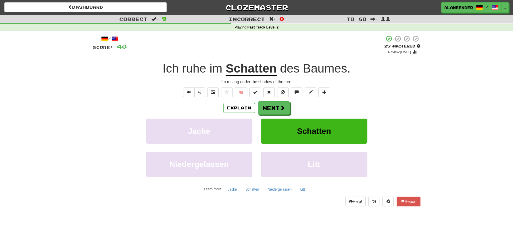
click at [261, 73] on u "Schatten" at bounding box center [251, 69] width 51 height 15
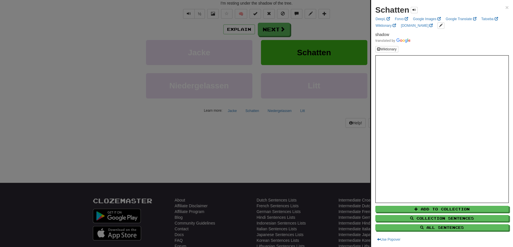
scroll to position [82, 0]
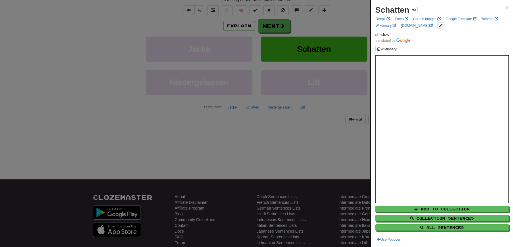
click at [338, 25] on div at bounding box center [256, 123] width 513 height 247
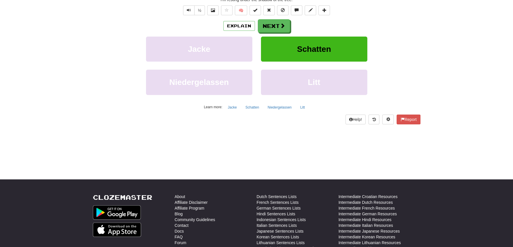
scroll to position [0, 0]
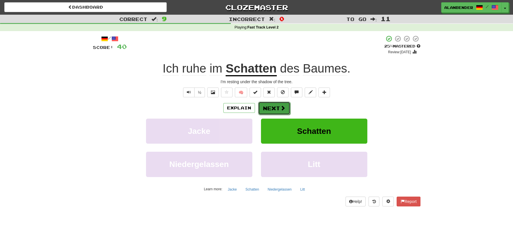
click at [272, 107] on button "Next" at bounding box center [274, 107] width 32 height 13
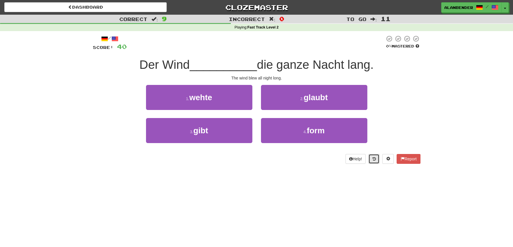
click at [376, 158] on button at bounding box center [373, 159] width 11 height 10
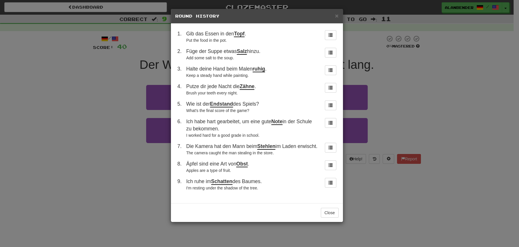
click at [408, 104] on div "× Round History 1 . Gib das Essen in den Topf . Put the food in the pot. 2 . Fü…" at bounding box center [259, 123] width 519 height 247
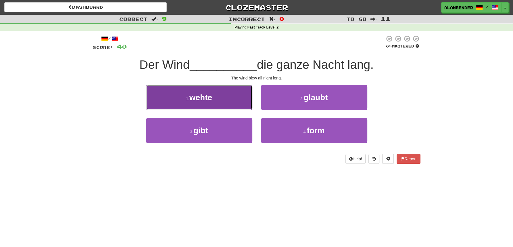
click at [208, 102] on span "wehte" at bounding box center [200, 97] width 23 height 9
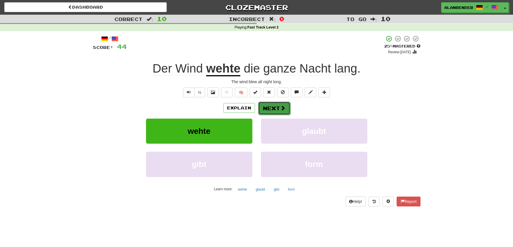
click at [281, 105] on span at bounding box center [282, 107] width 5 height 5
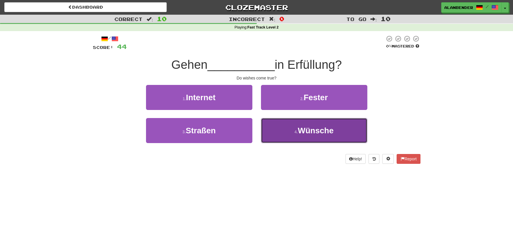
click at [329, 130] on span "Wünsche" at bounding box center [316, 130] width 36 height 9
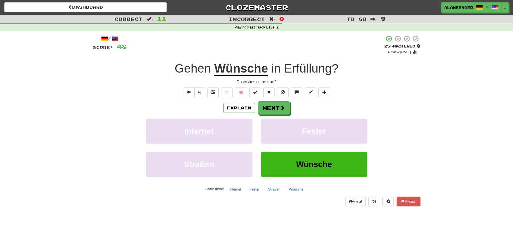
click at [321, 72] on span "Erfüllung" at bounding box center [308, 69] width 48 height 14
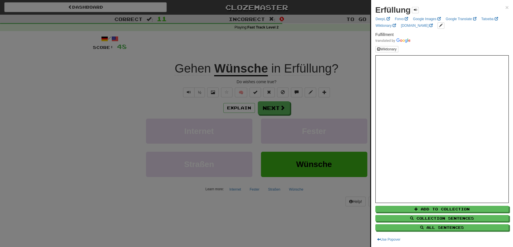
click at [318, 40] on div at bounding box center [256, 123] width 513 height 247
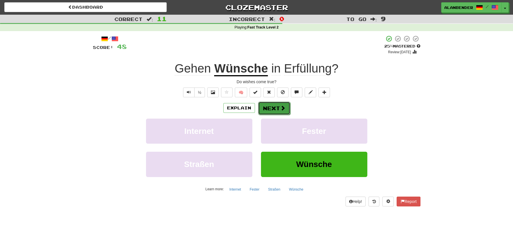
click at [275, 108] on button "Next" at bounding box center [274, 107] width 32 height 13
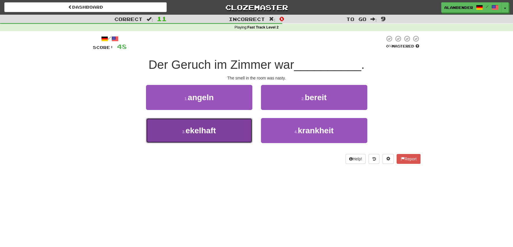
click at [207, 135] on span "ekelhaft" at bounding box center [200, 130] width 30 height 9
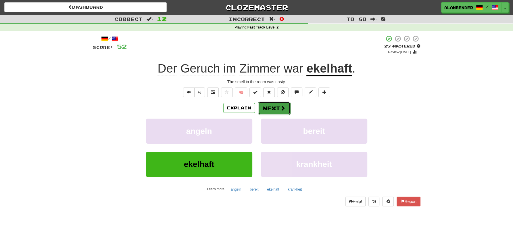
click at [273, 107] on button "Next" at bounding box center [274, 107] width 32 height 13
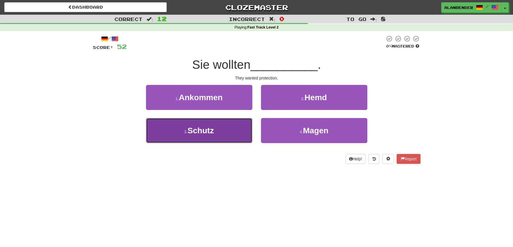
click at [205, 132] on span "Schutz" at bounding box center [200, 130] width 26 height 9
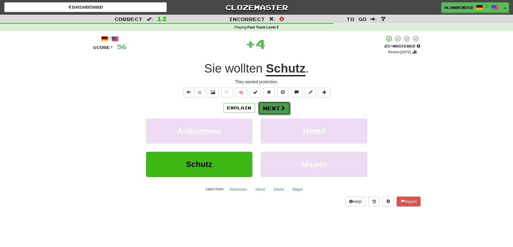
click at [271, 110] on button "Next" at bounding box center [274, 107] width 32 height 13
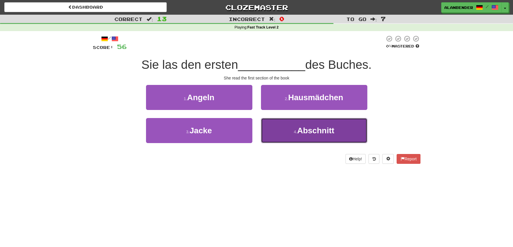
click at [313, 129] on span "Abschnitt" at bounding box center [315, 130] width 37 height 9
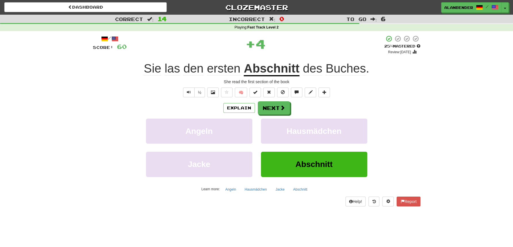
click at [275, 70] on u "Abschnitt" at bounding box center [272, 69] width 56 height 15
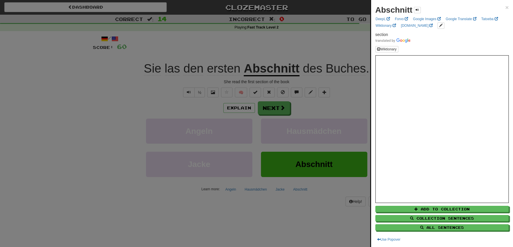
click at [301, 49] on div at bounding box center [256, 123] width 513 height 247
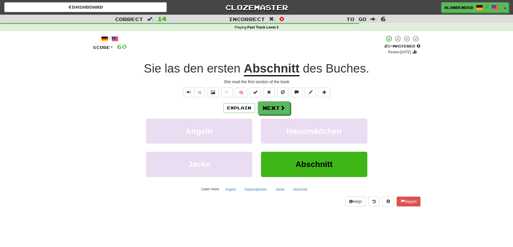
click at [279, 69] on u "Abschnitt" at bounding box center [272, 69] width 56 height 15
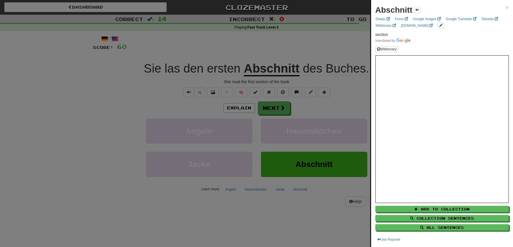
click at [312, 38] on div at bounding box center [256, 123] width 513 height 247
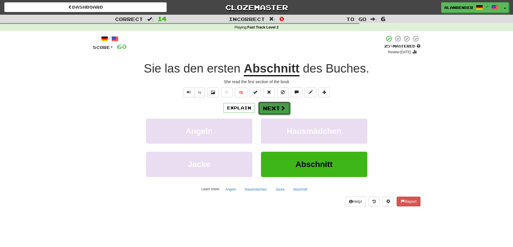
click at [274, 112] on button "Next" at bounding box center [274, 107] width 32 height 13
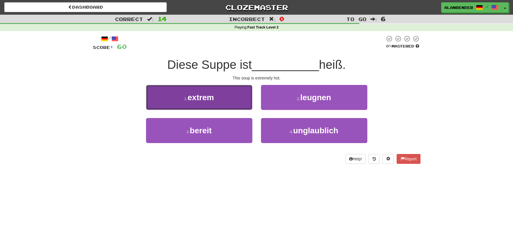
click at [211, 97] on span "extrem" at bounding box center [200, 97] width 26 height 9
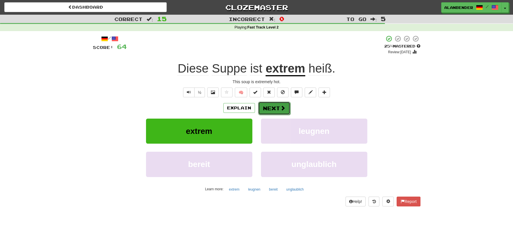
click at [277, 109] on button "Next" at bounding box center [274, 107] width 32 height 13
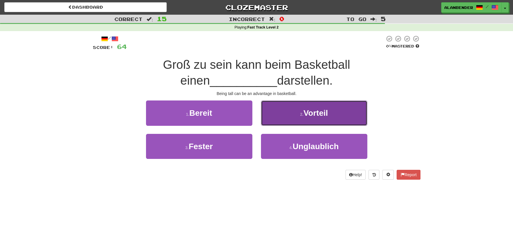
click at [318, 112] on span "Vorteil" at bounding box center [316, 112] width 24 height 9
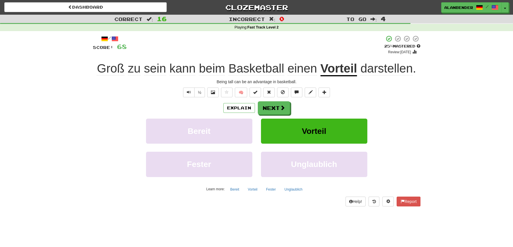
click at [393, 67] on span "darstellen" at bounding box center [386, 69] width 52 height 14
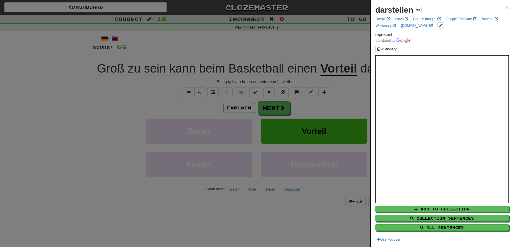
click at [324, 45] on div at bounding box center [256, 123] width 513 height 247
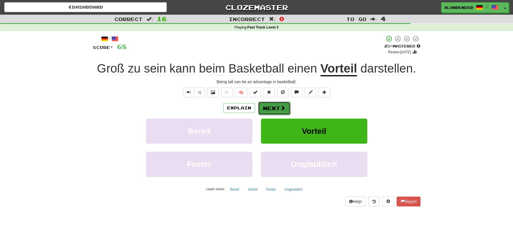
click at [265, 108] on button "Next" at bounding box center [274, 107] width 32 height 13
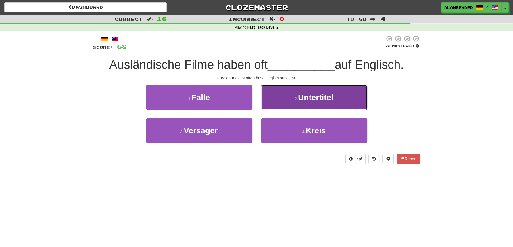
click at [331, 97] on span "Untertitel" at bounding box center [315, 97] width 35 height 9
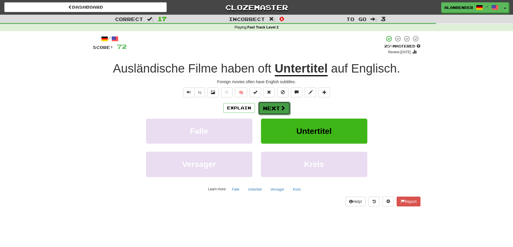
click at [284, 106] on span at bounding box center [282, 107] width 5 height 5
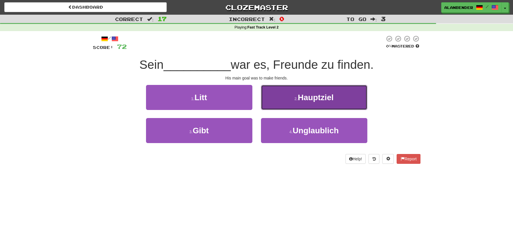
click at [331, 100] on span "Hauptziel" at bounding box center [316, 97] width 36 height 9
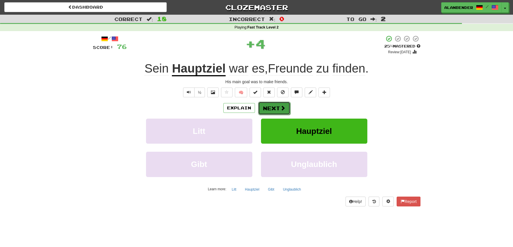
click at [276, 108] on button "Next" at bounding box center [274, 107] width 32 height 13
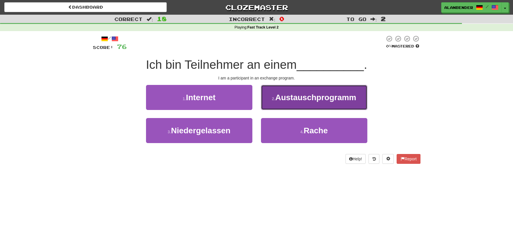
click at [307, 101] on span "Austauschprogramm" at bounding box center [315, 97] width 81 height 9
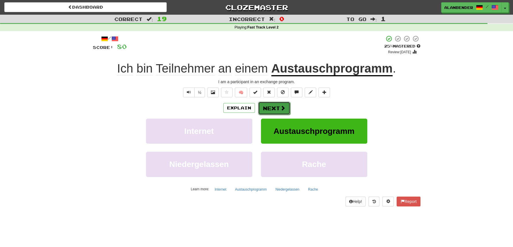
click at [276, 109] on button "Next" at bounding box center [274, 107] width 32 height 13
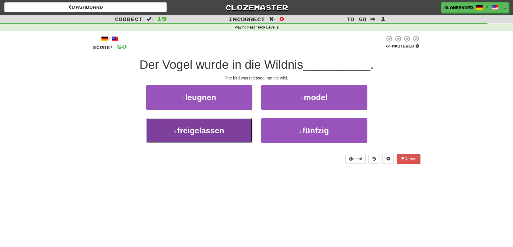
click at [211, 128] on span "freigelassen" at bounding box center [200, 130] width 47 height 9
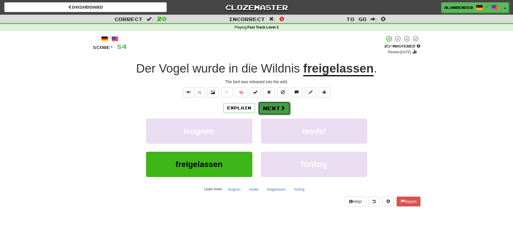
click at [274, 108] on button "Next" at bounding box center [274, 107] width 32 height 13
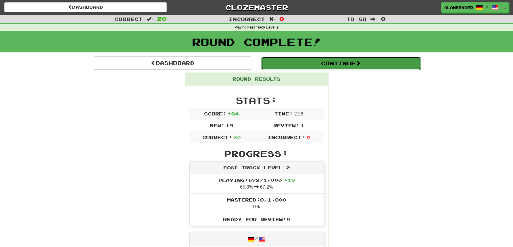
click at [374, 63] on button "Continue" at bounding box center [341, 63] width 160 height 13
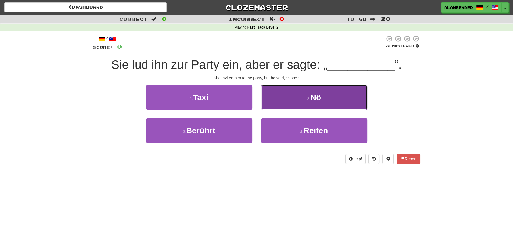
click at [321, 96] on span "Nö" at bounding box center [315, 97] width 11 height 9
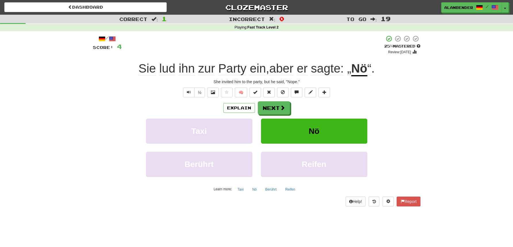
click at [363, 72] on u "Nö" at bounding box center [359, 69] width 16 height 15
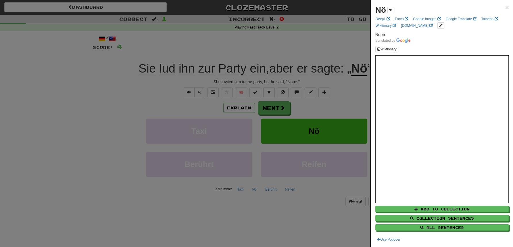
click at [340, 44] on div at bounding box center [256, 123] width 513 height 247
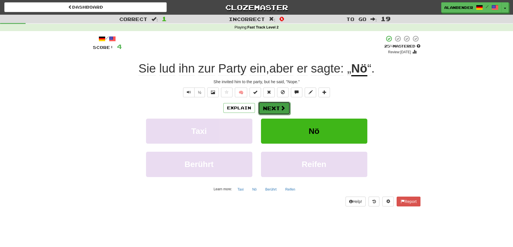
click at [266, 105] on button "Next" at bounding box center [274, 107] width 32 height 13
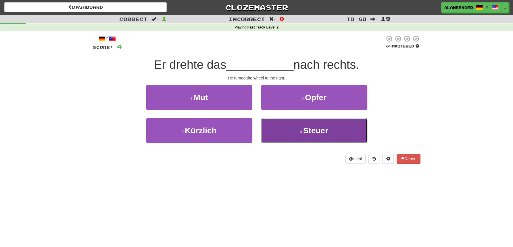
click at [324, 129] on span "Steuer" at bounding box center [315, 130] width 25 height 9
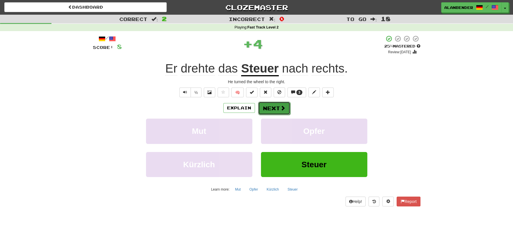
click at [275, 108] on button "Next" at bounding box center [274, 107] width 32 height 13
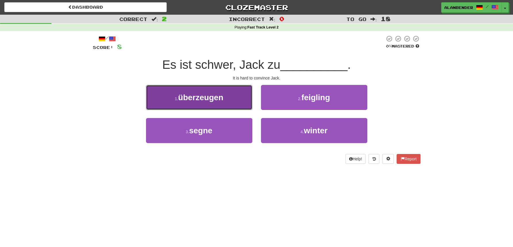
click at [208, 100] on span "überzeugen" at bounding box center [200, 97] width 45 height 9
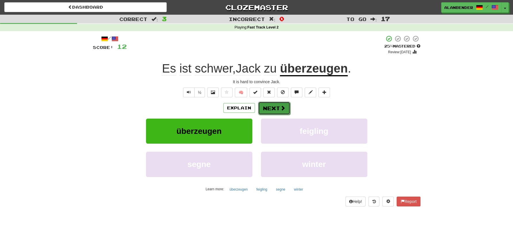
click at [276, 109] on button "Next" at bounding box center [274, 107] width 32 height 13
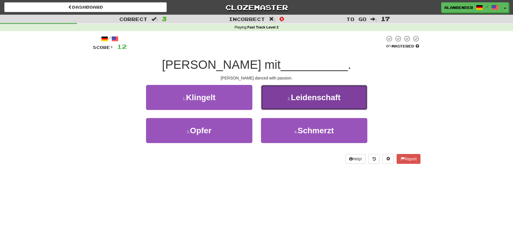
click at [324, 95] on span "Leidenschaft" at bounding box center [316, 97] width 50 height 9
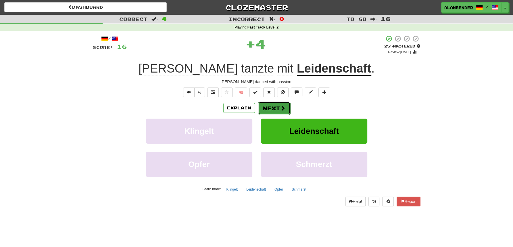
click at [274, 108] on button "Next" at bounding box center [274, 107] width 32 height 13
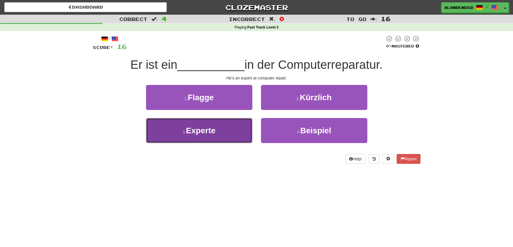
click at [198, 134] on span "Experte" at bounding box center [201, 130] width 30 height 9
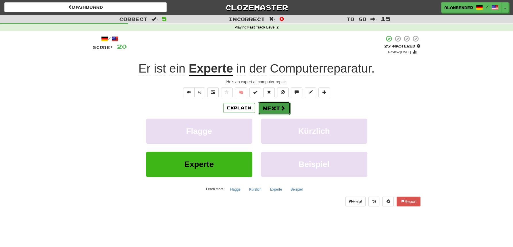
click at [277, 108] on button "Next" at bounding box center [274, 107] width 32 height 13
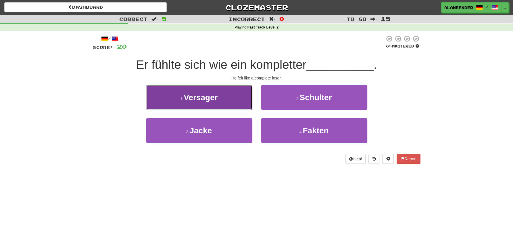
click at [210, 100] on span "Versager" at bounding box center [201, 97] width 34 height 9
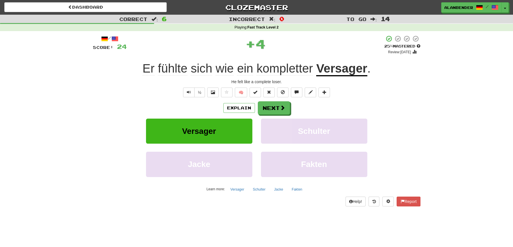
click at [349, 67] on u "Versager" at bounding box center [341, 69] width 51 height 15
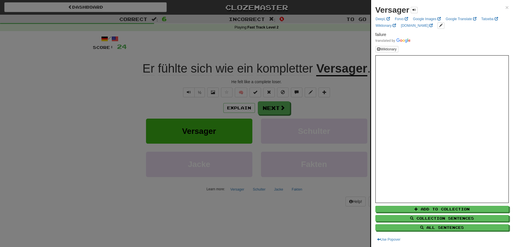
click at [327, 42] on div at bounding box center [256, 123] width 513 height 247
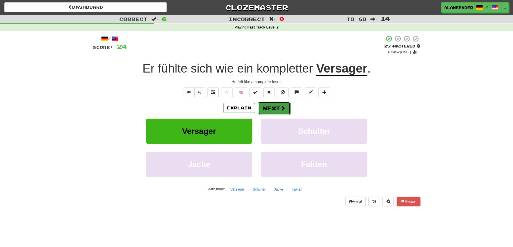
click at [278, 106] on button "Next" at bounding box center [274, 107] width 32 height 13
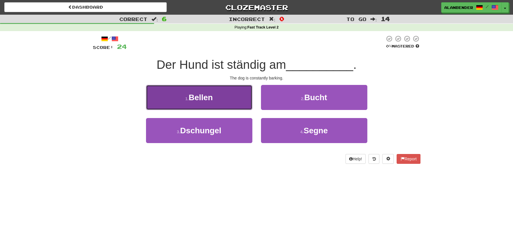
click at [199, 99] on span "Bellen" at bounding box center [201, 97] width 24 height 9
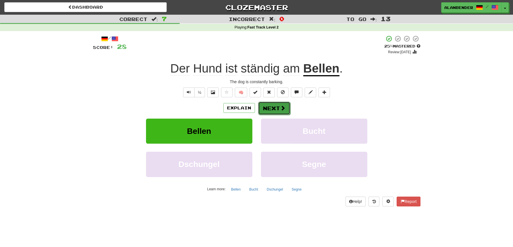
click at [273, 108] on button "Next" at bounding box center [274, 107] width 32 height 13
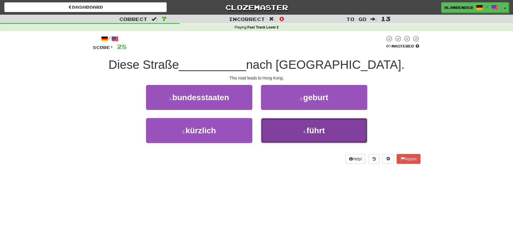
click at [314, 130] on span "führt" at bounding box center [315, 130] width 18 height 9
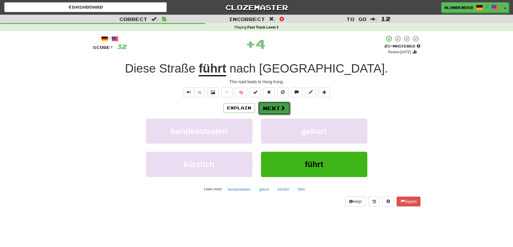
click at [276, 108] on button "Next" at bounding box center [274, 107] width 32 height 13
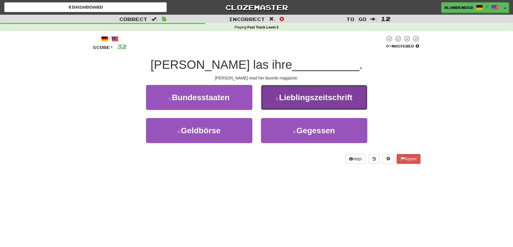
click at [317, 97] on span "Lieblingszeitschrift" at bounding box center [315, 97] width 73 height 9
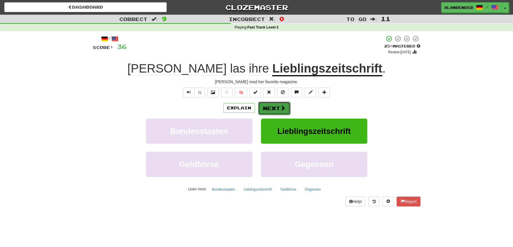
click at [278, 106] on button "Next" at bounding box center [274, 107] width 32 height 13
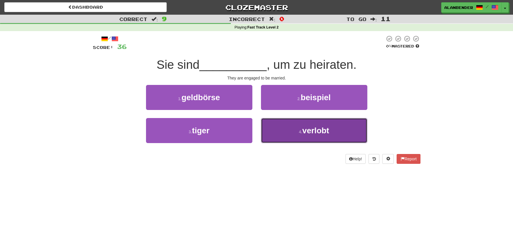
click at [327, 131] on span "verlobt" at bounding box center [315, 130] width 27 height 9
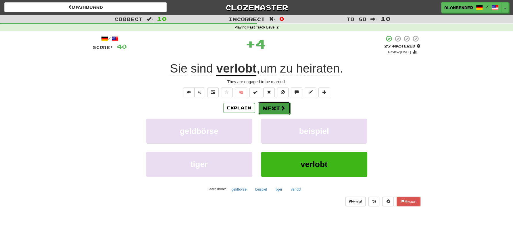
click at [277, 106] on button "Next" at bounding box center [274, 107] width 32 height 13
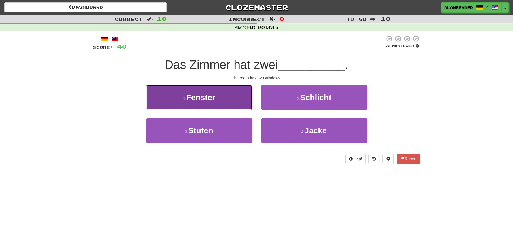
click at [205, 95] on span "Fenster" at bounding box center [200, 97] width 29 height 9
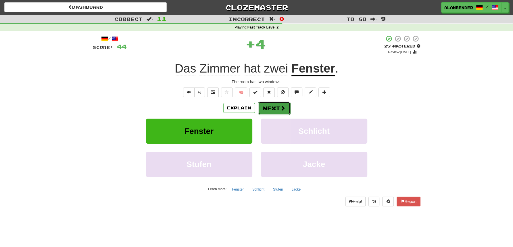
click at [277, 110] on button "Next" at bounding box center [274, 107] width 32 height 13
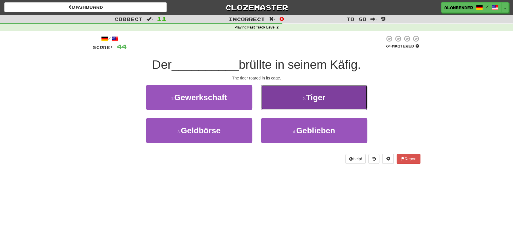
click at [313, 97] on span "Tiger" at bounding box center [316, 97] width 20 height 9
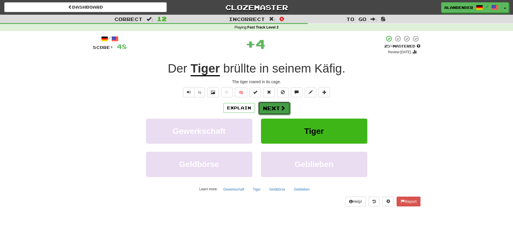
click at [277, 108] on button "Next" at bounding box center [274, 107] width 32 height 13
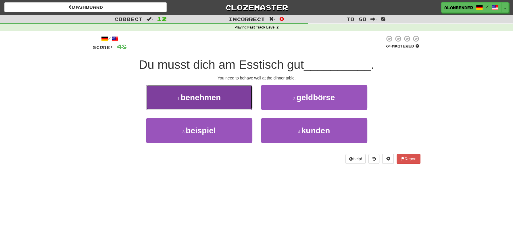
click at [202, 97] on span "benehmen" at bounding box center [201, 97] width 40 height 9
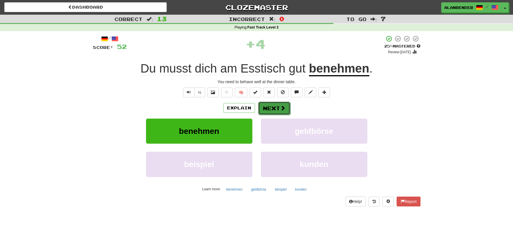
click at [276, 111] on button "Next" at bounding box center [274, 107] width 32 height 13
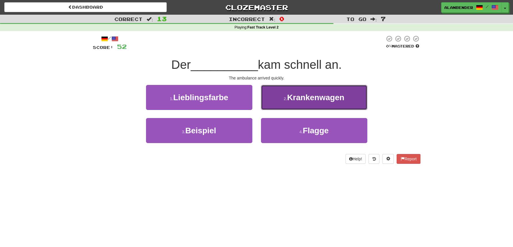
click at [325, 101] on span "Krankenwagen" at bounding box center [315, 97] width 57 height 9
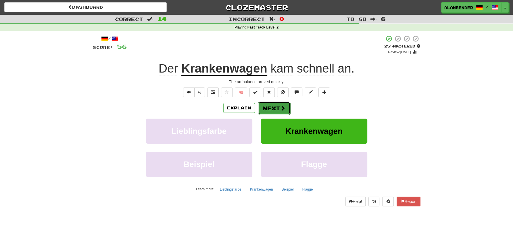
click at [279, 108] on button "Next" at bounding box center [274, 107] width 32 height 13
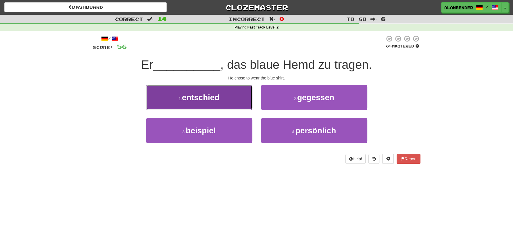
click at [221, 99] on button "1 . entschied" at bounding box center [199, 97] width 106 height 25
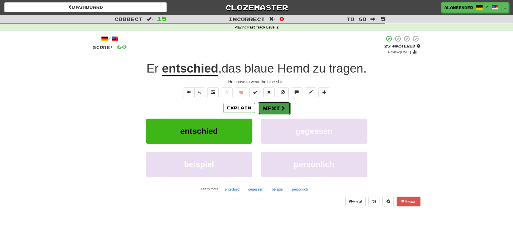
click at [273, 108] on button "Next" at bounding box center [274, 107] width 32 height 13
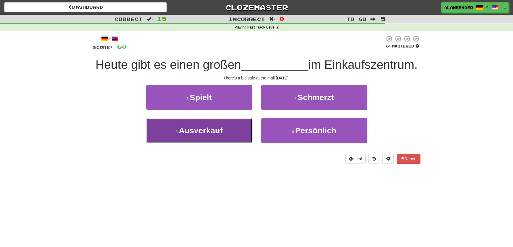
click at [217, 129] on span "Ausverkauf" at bounding box center [201, 130] width 44 height 9
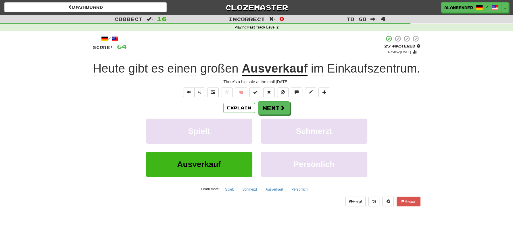
click at [279, 71] on u "Ausverkauf" at bounding box center [275, 69] width 66 height 15
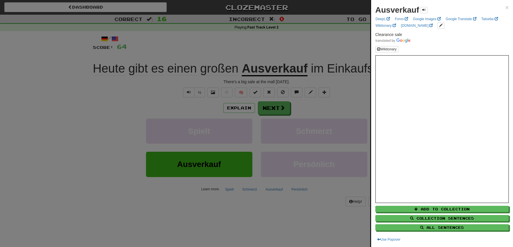
click at [279, 41] on div at bounding box center [256, 123] width 513 height 247
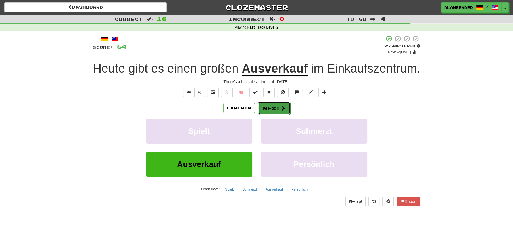
click at [273, 108] on button "Next" at bounding box center [274, 107] width 32 height 13
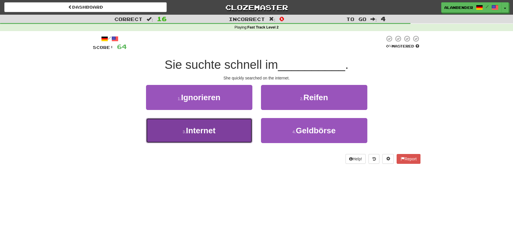
click at [205, 134] on span "Internet" at bounding box center [201, 130] width 30 height 9
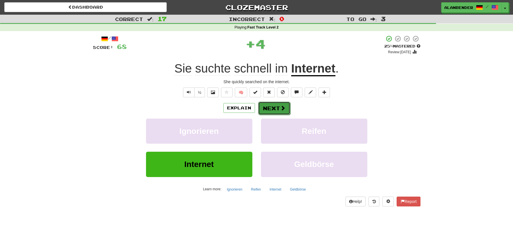
click at [281, 108] on span at bounding box center [282, 107] width 5 height 5
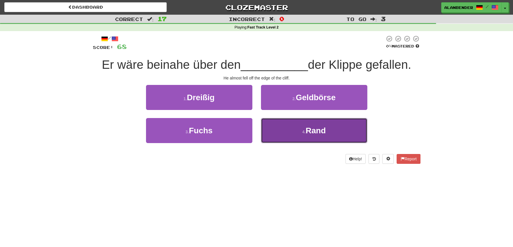
click at [316, 129] on span "Rand" at bounding box center [316, 130] width 20 height 9
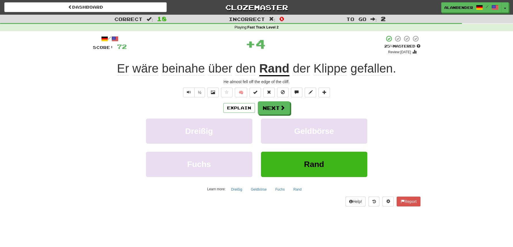
click at [334, 66] on span "Klippe" at bounding box center [331, 69] width 34 height 14
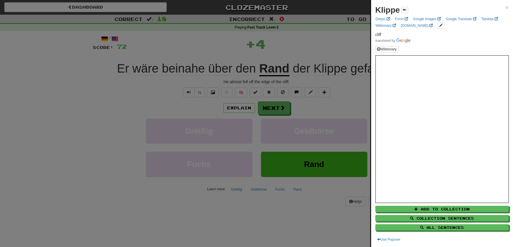
click at [332, 49] on div at bounding box center [256, 123] width 513 height 247
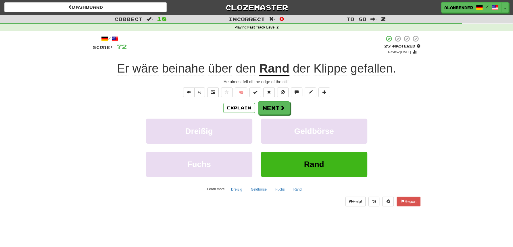
click at [221, 69] on span "über" at bounding box center [220, 69] width 24 height 14
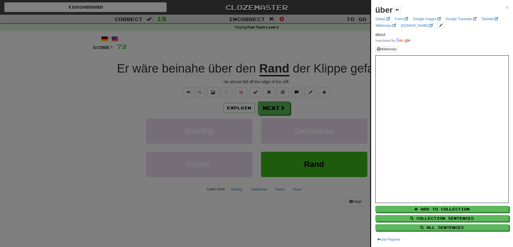
click at [229, 53] on div at bounding box center [256, 123] width 513 height 247
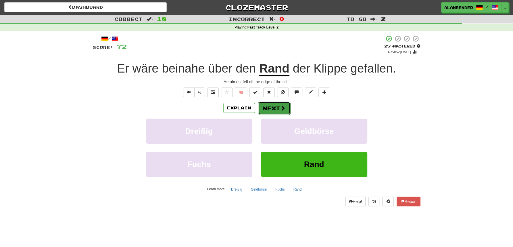
click at [281, 110] on span at bounding box center [282, 107] width 5 height 5
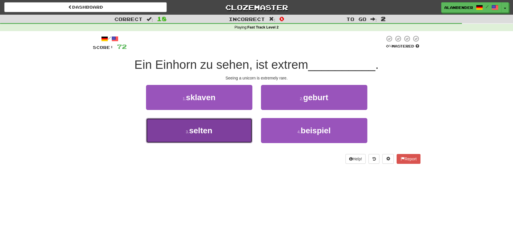
click at [207, 127] on span "selten" at bounding box center [200, 130] width 23 height 9
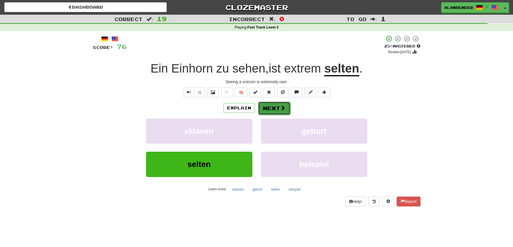
click at [265, 110] on button "Next" at bounding box center [274, 107] width 32 height 13
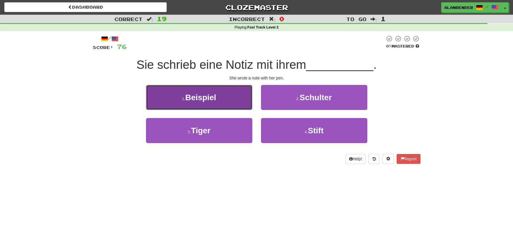
click at [215, 97] on span "Beispiel" at bounding box center [200, 97] width 31 height 9
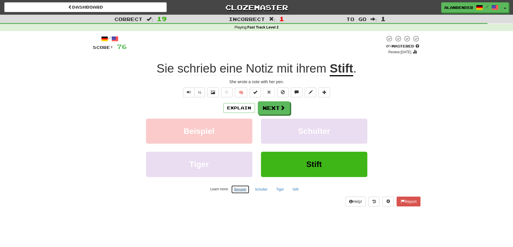
click at [240, 189] on button "Beispiel" at bounding box center [240, 189] width 18 height 9
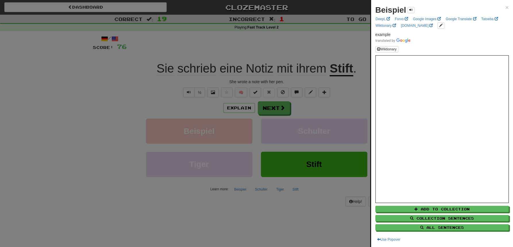
click at [336, 37] on div at bounding box center [256, 123] width 513 height 247
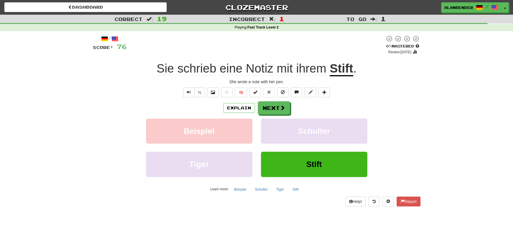
click at [343, 69] on u "Stift" at bounding box center [342, 69] width 24 height 15
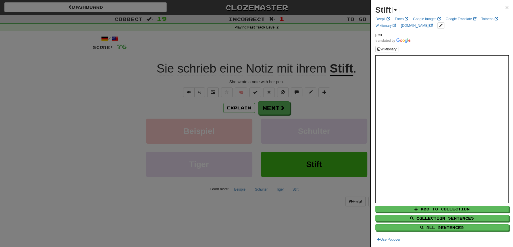
click at [311, 41] on div at bounding box center [256, 123] width 513 height 247
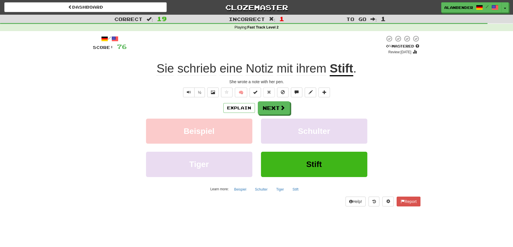
click at [342, 70] on u "Stift" at bounding box center [342, 69] width 24 height 15
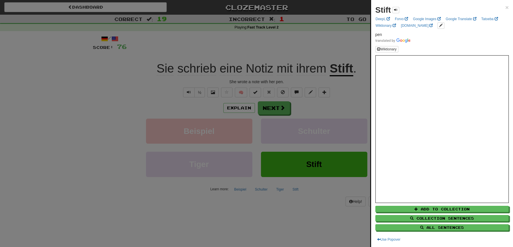
click at [321, 58] on div at bounding box center [256, 123] width 513 height 247
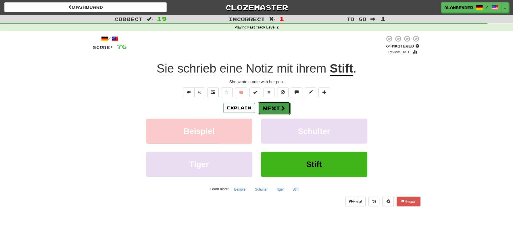
click at [270, 111] on button "Next" at bounding box center [274, 107] width 32 height 13
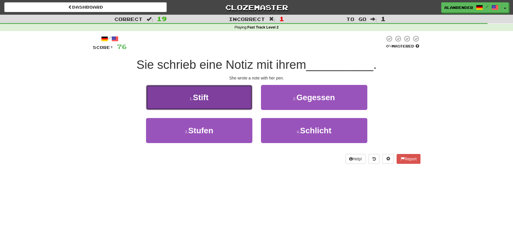
click at [204, 101] on span "Stift" at bounding box center [201, 97] width 16 height 9
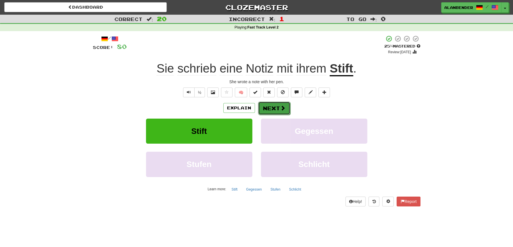
click at [276, 107] on button "Next" at bounding box center [274, 107] width 32 height 13
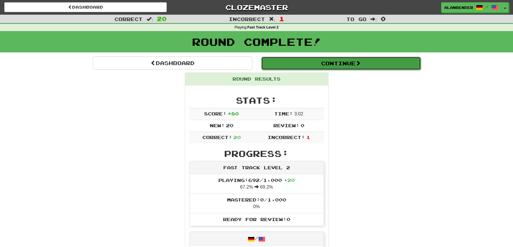
click at [332, 66] on button "Continue" at bounding box center [341, 63] width 160 height 13
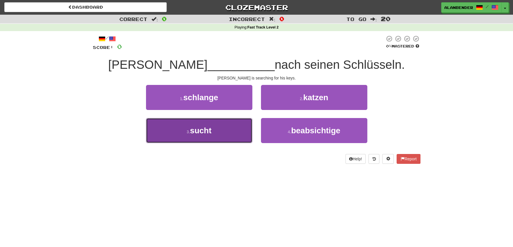
click at [208, 131] on span "sucht" at bounding box center [201, 130] width 22 height 9
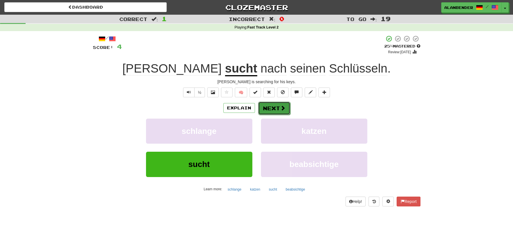
click at [272, 108] on button "Next" at bounding box center [274, 107] width 32 height 13
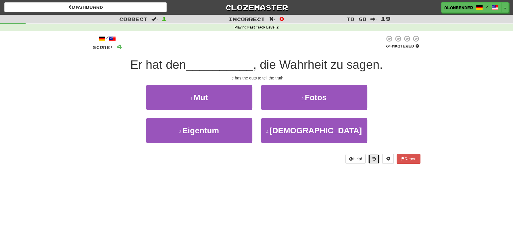
click at [376, 158] on button at bounding box center [373, 159] width 11 height 10
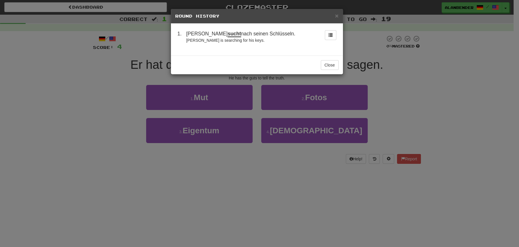
click at [421, 99] on div "× Round History 1 . [PERSON_NAME] sucht nach seinen Schlüsseln. [PERSON_NAME] i…" at bounding box center [259, 123] width 519 height 247
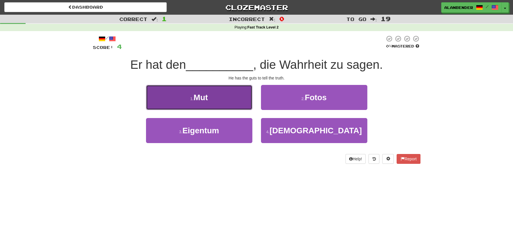
click at [200, 97] on span "Mut" at bounding box center [200, 97] width 14 height 9
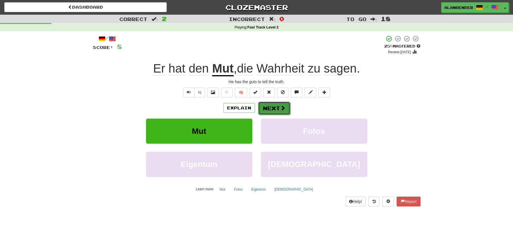
click at [279, 108] on button "Next" at bounding box center [274, 107] width 32 height 13
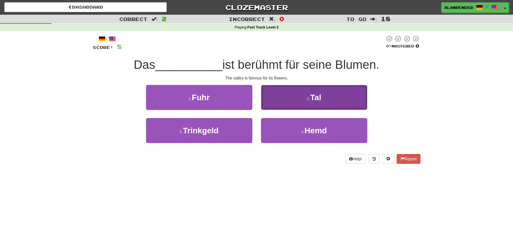
click at [320, 99] on span "Tal" at bounding box center [315, 97] width 11 height 9
